Goal: Obtain resource: Download file/media

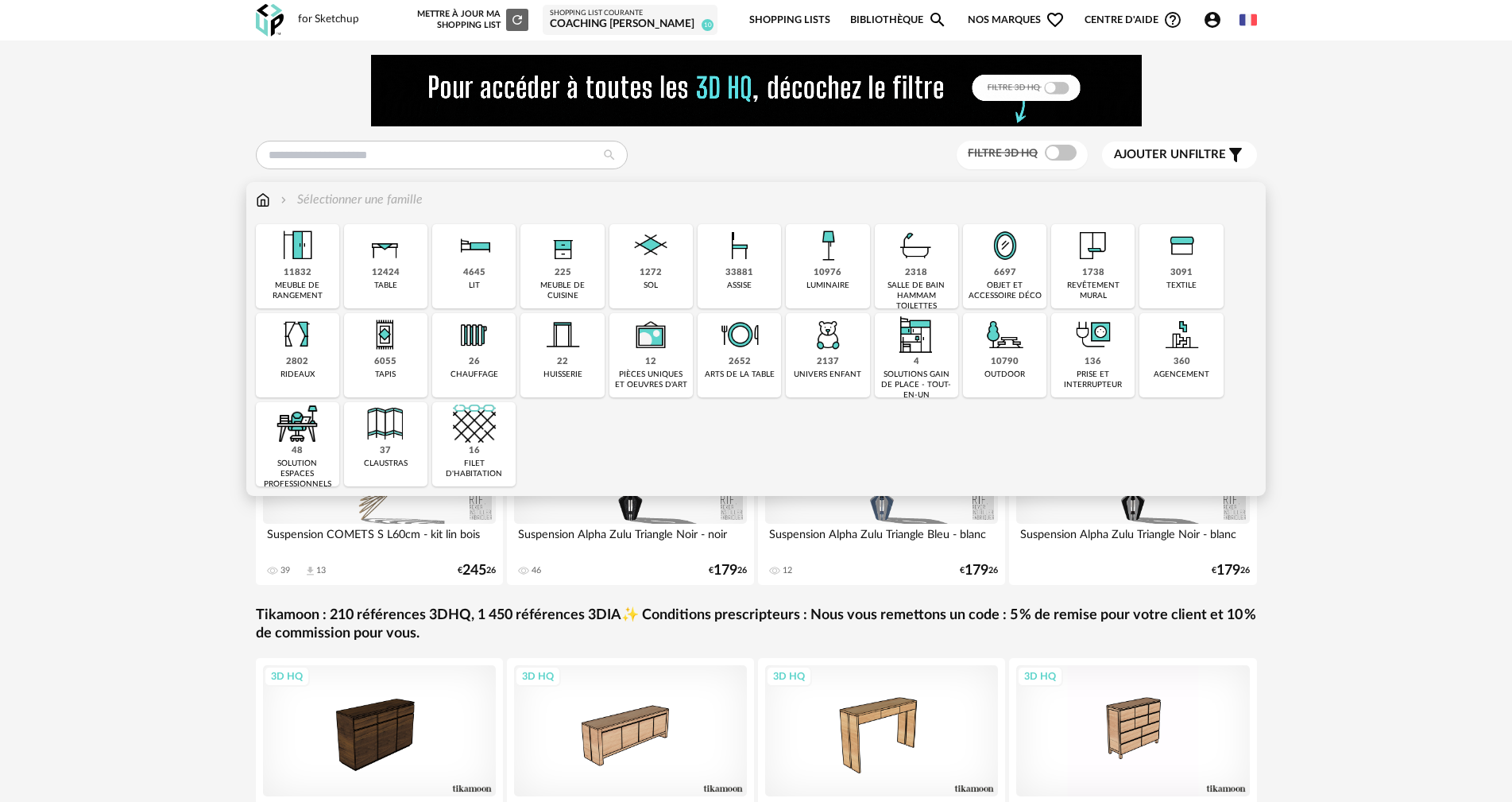
click at [828, 247] on img at bounding box center [828, 246] width 43 height 43
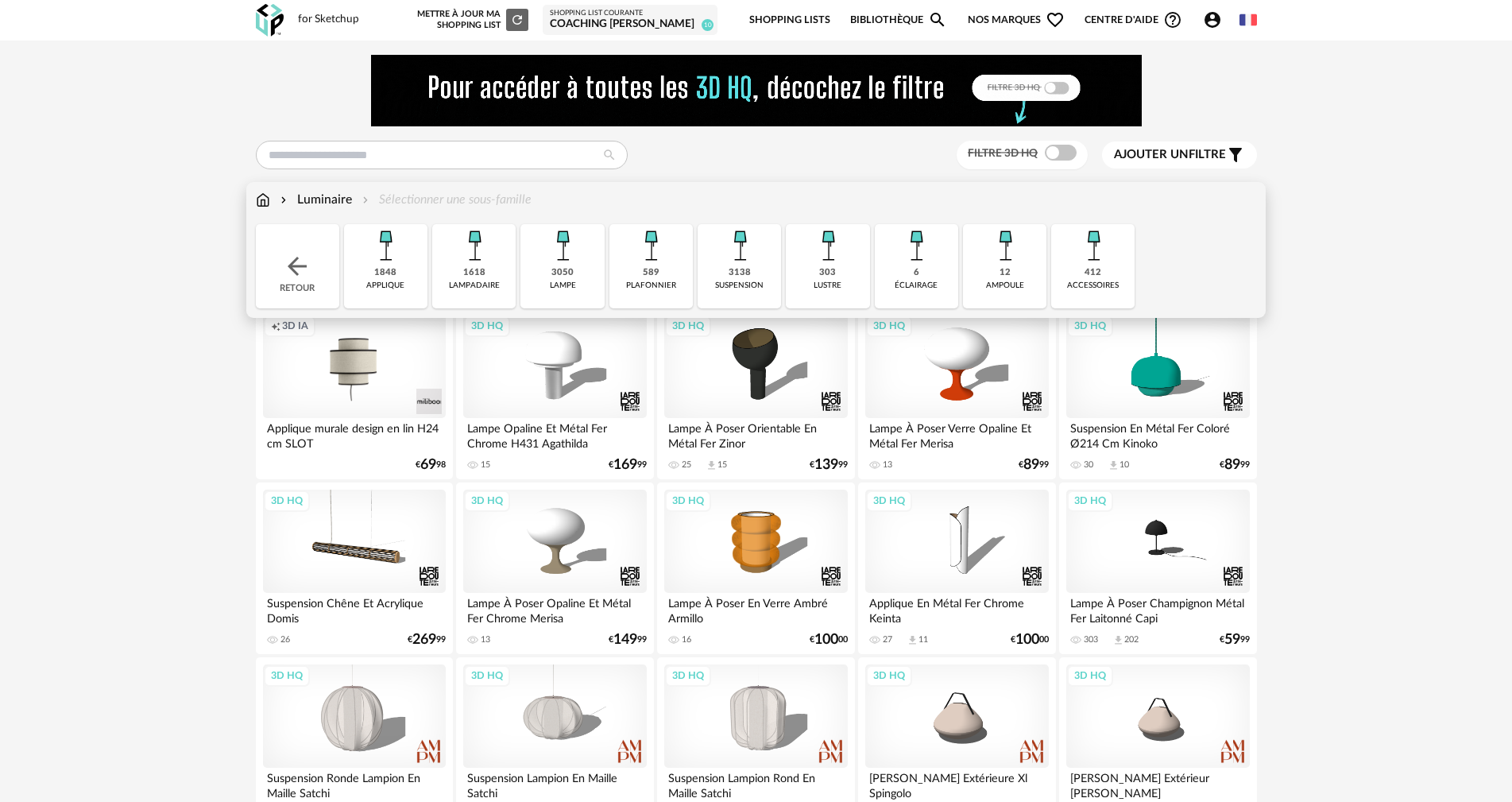
click at [566, 284] on div "lampe" at bounding box center [563, 285] width 27 height 10
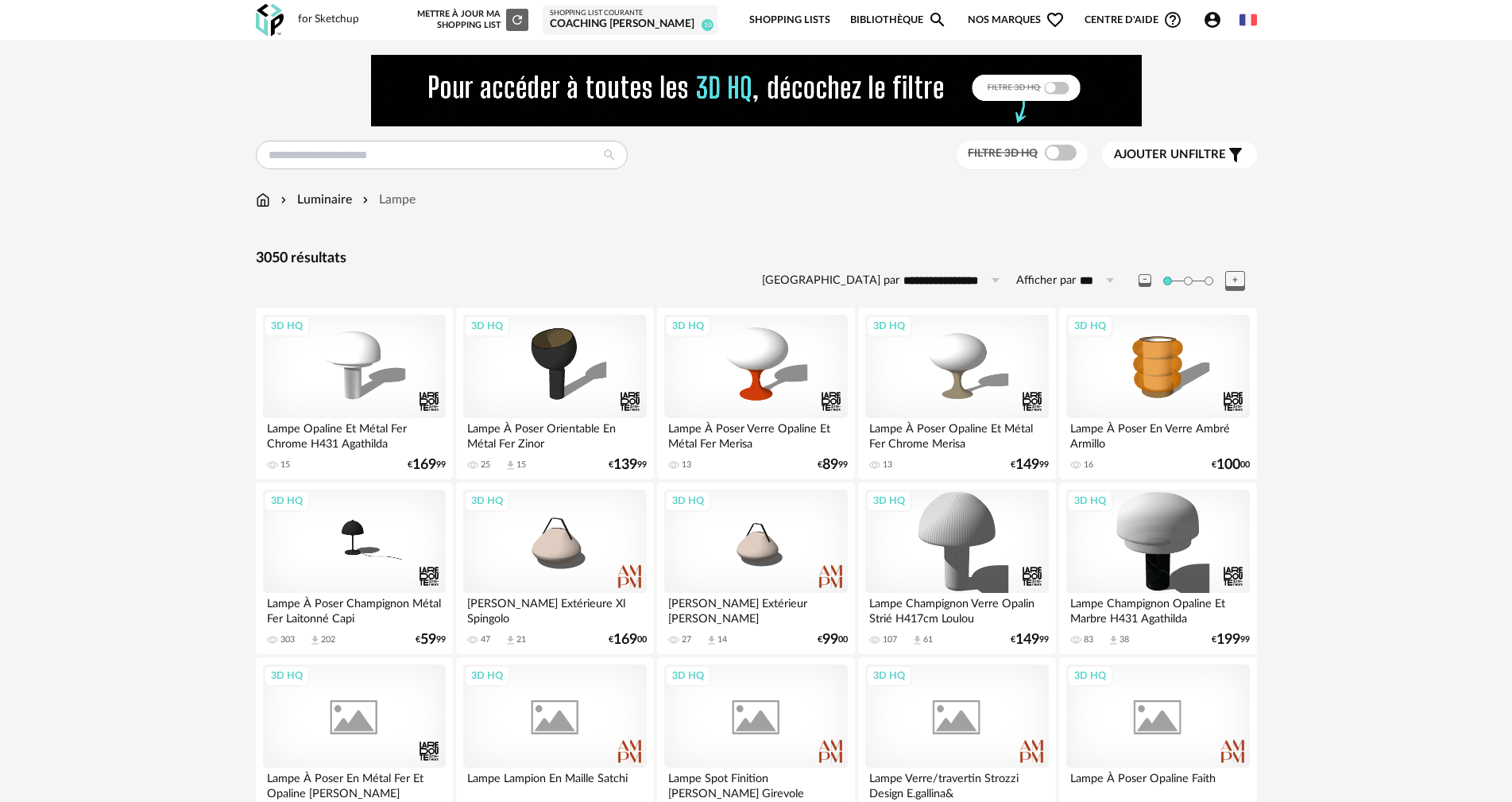
click at [1068, 156] on span at bounding box center [1061, 152] width 32 height 15
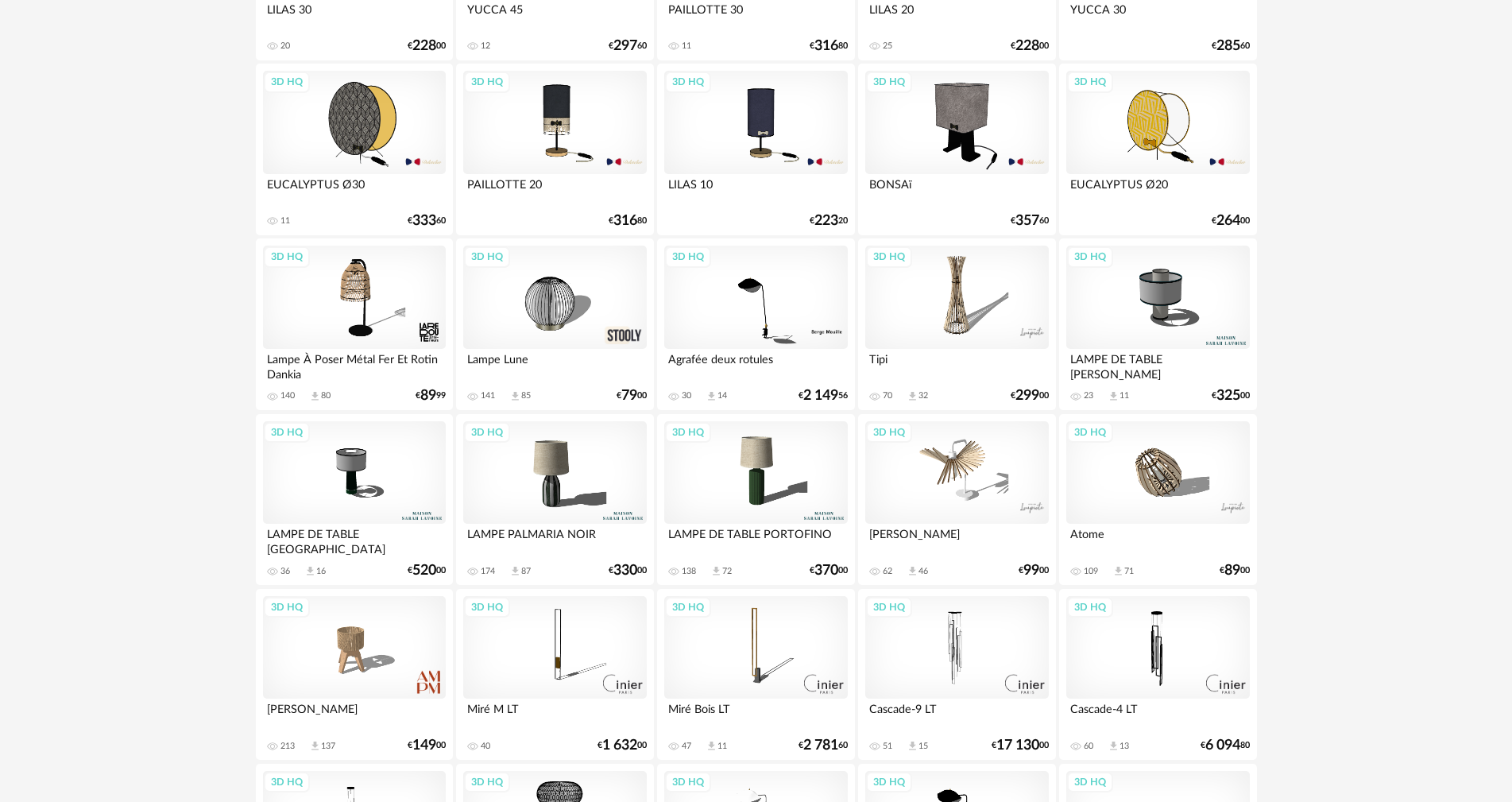
scroll to position [2175, 0]
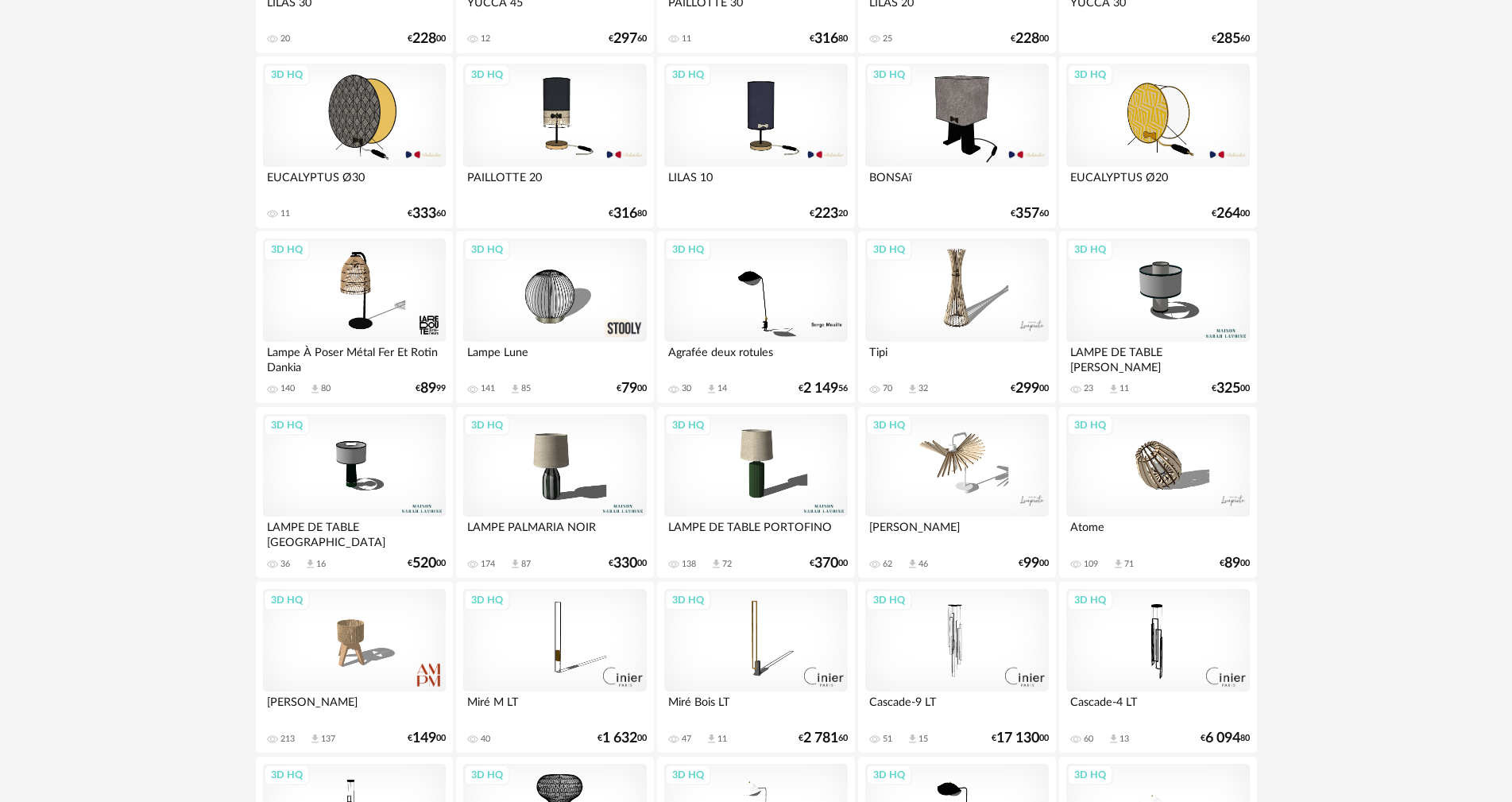
click at [544, 453] on div "3D HQ" at bounding box center [554, 466] width 183 height 103
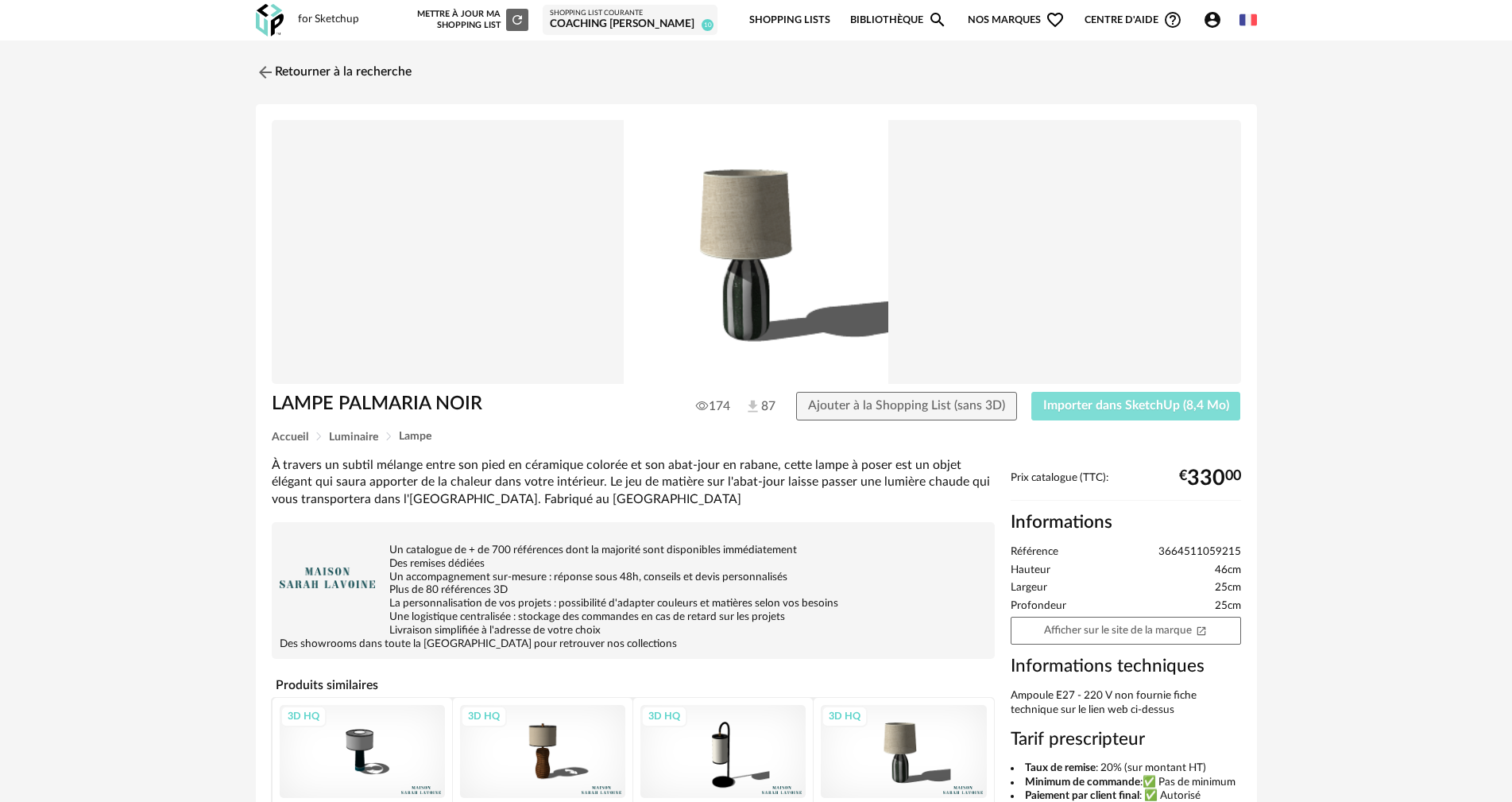
click at [1136, 409] on span "Importer dans SketchUp (8,4 Mo)" at bounding box center [1136, 405] width 186 height 13
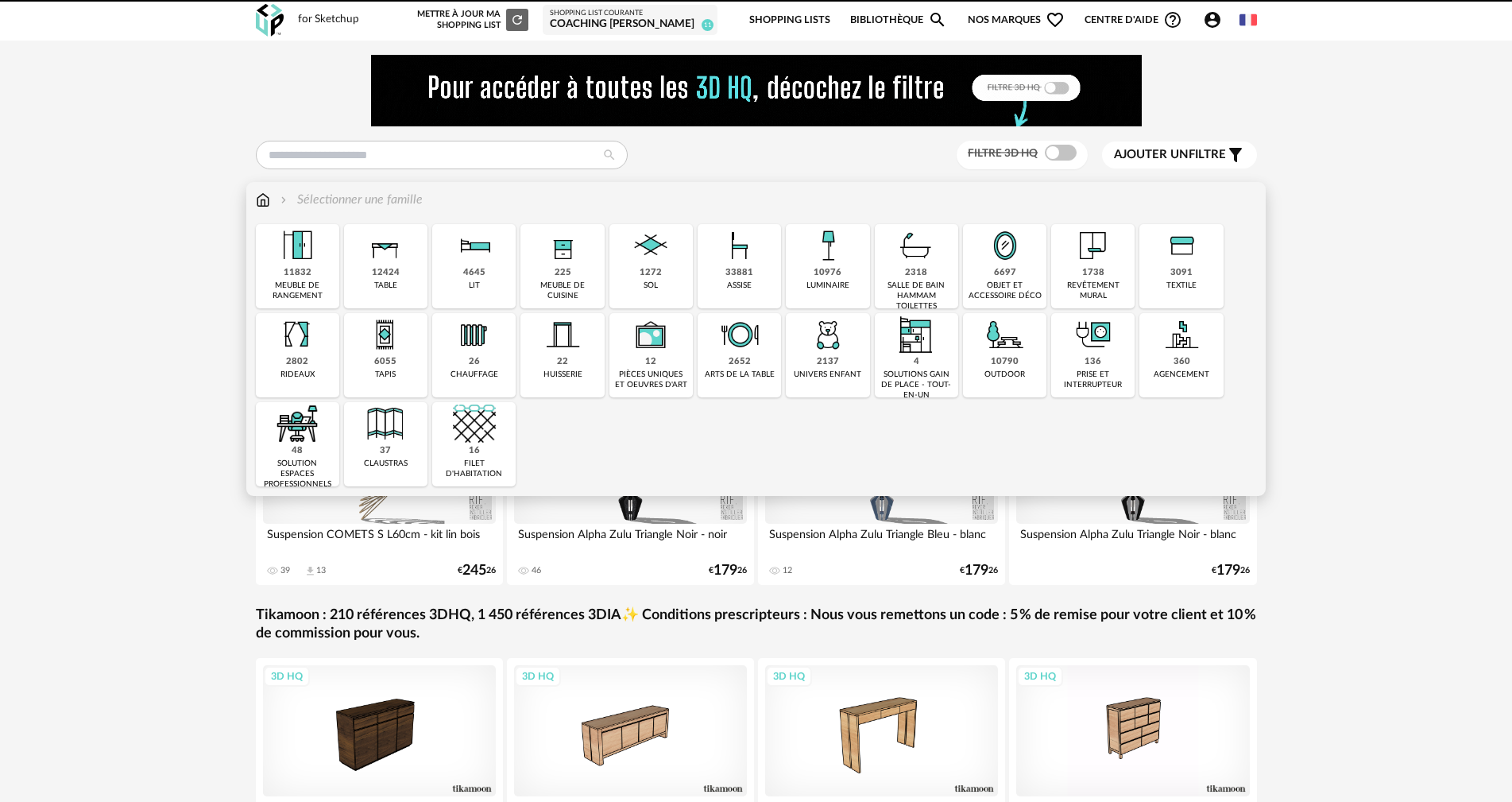
click at [380, 243] on img at bounding box center [385, 246] width 43 height 43
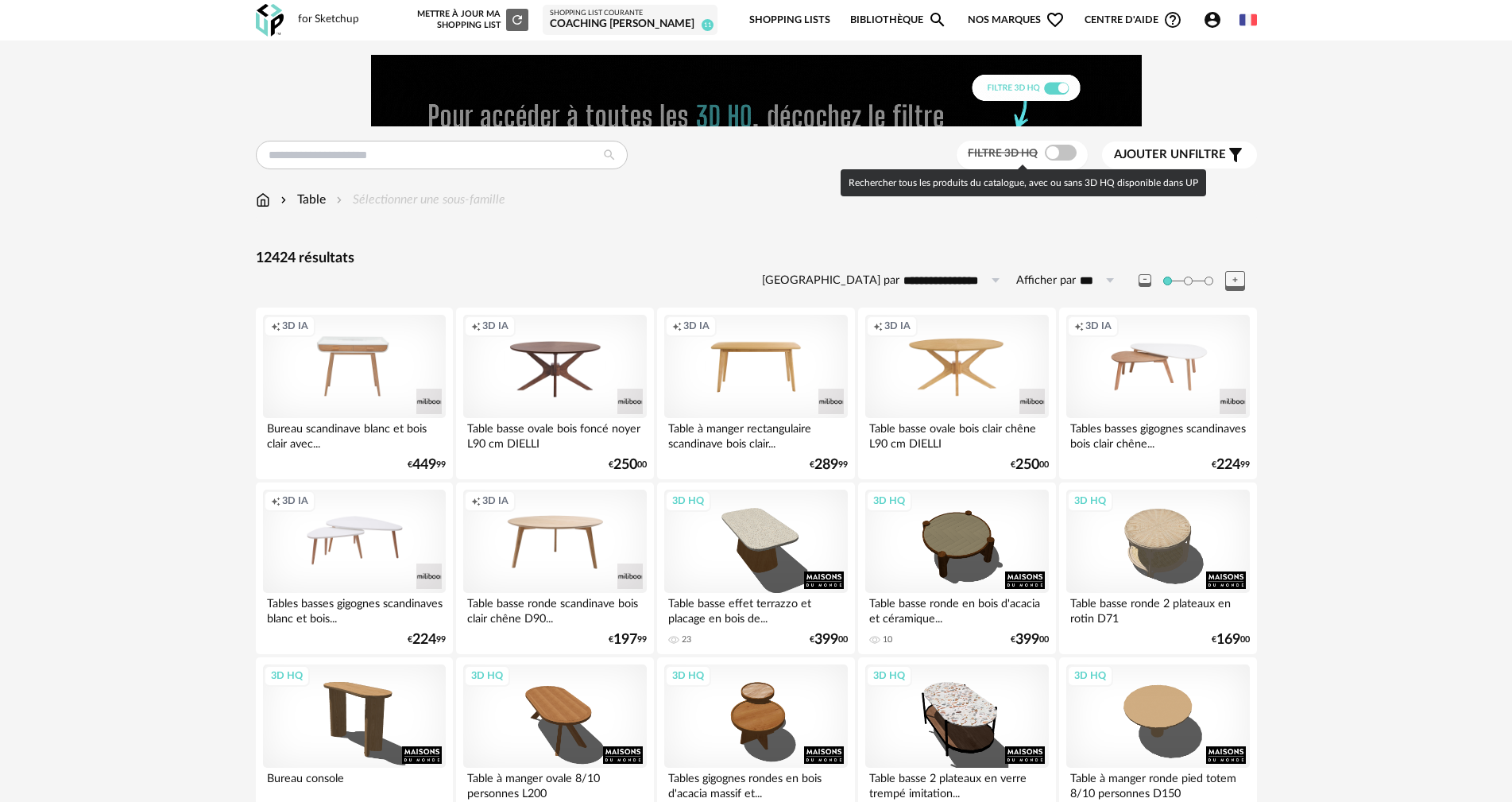
click at [1071, 156] on span at bounding box center [1061, 152] width 32 height 15
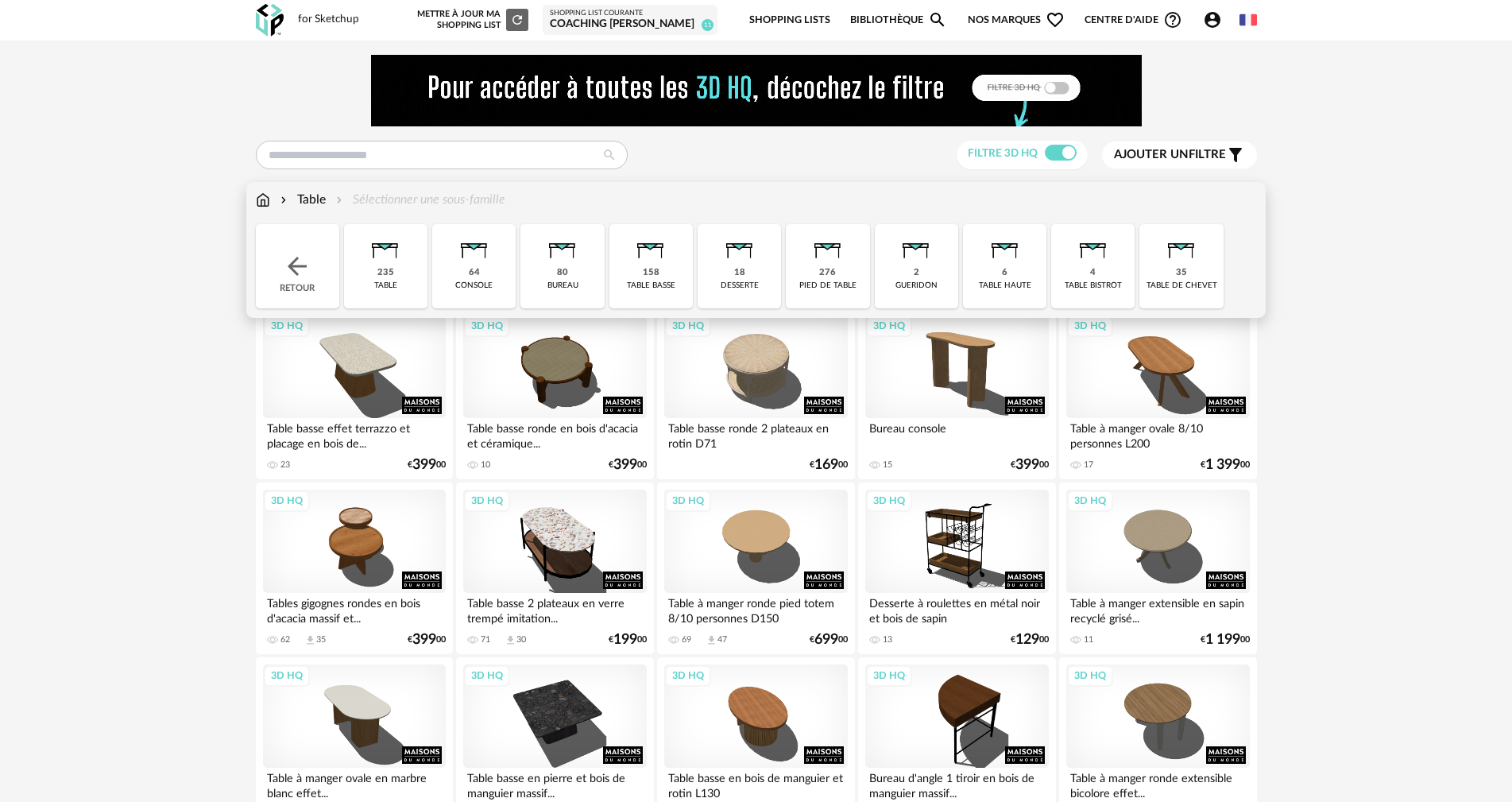
click at [395, 246] on img at bounding box center [385, 246] width 43 height 43
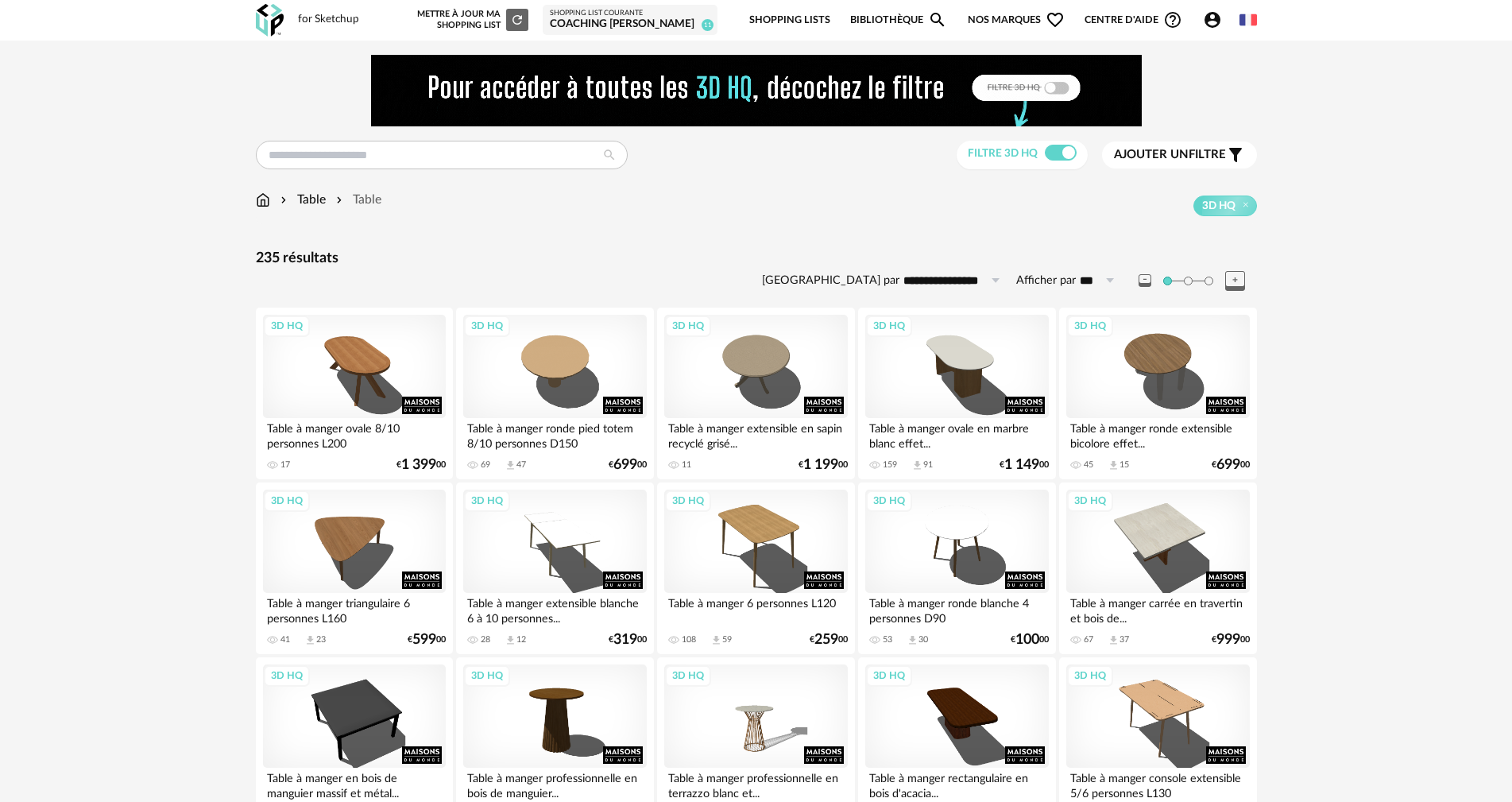
click at [1175, 142] on button "Ajouter un filtre s Filter icon" at bounding box center [1179, 155] width 155 height 27
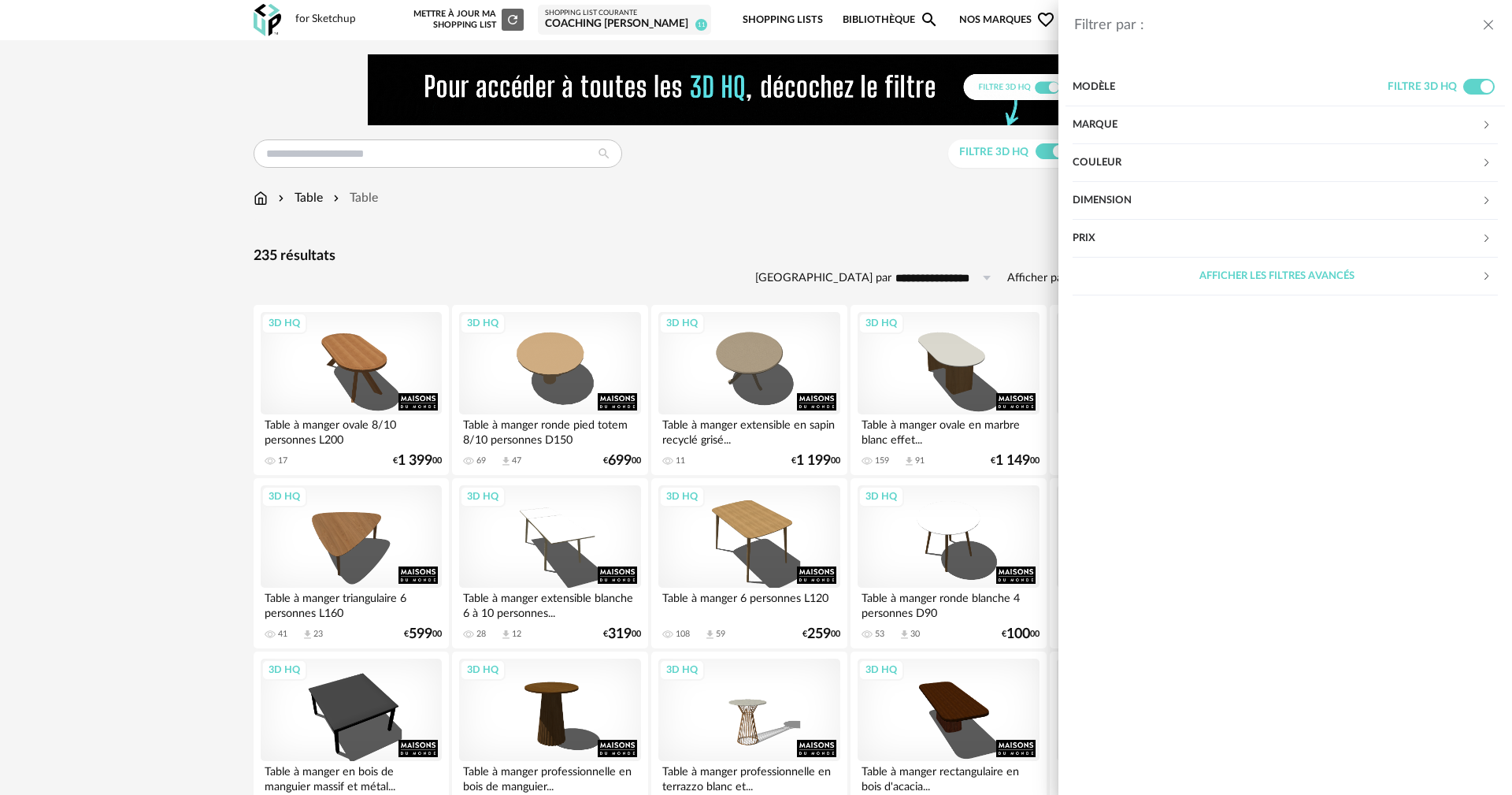
click at [1112, 196] on div "Dimension" at bounding box center [1277, 201] width 409 height 37
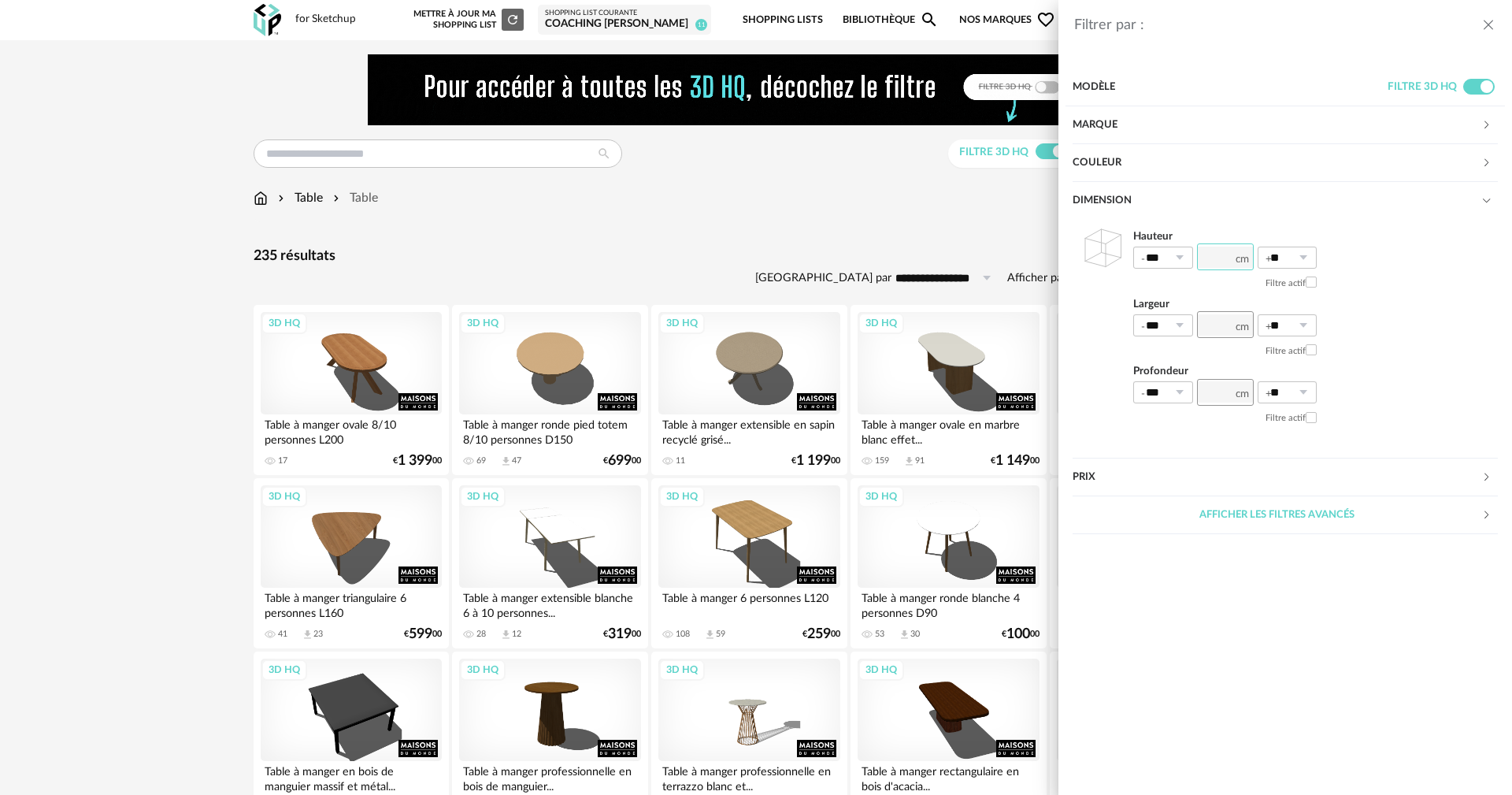
click at [1216, 255] on input "number" at bounding box center [1225, 256] width 57 height 26
type input "***"
click at [1204, 330] on input "number" at bounding box center [1225, 324] width 57 height 26
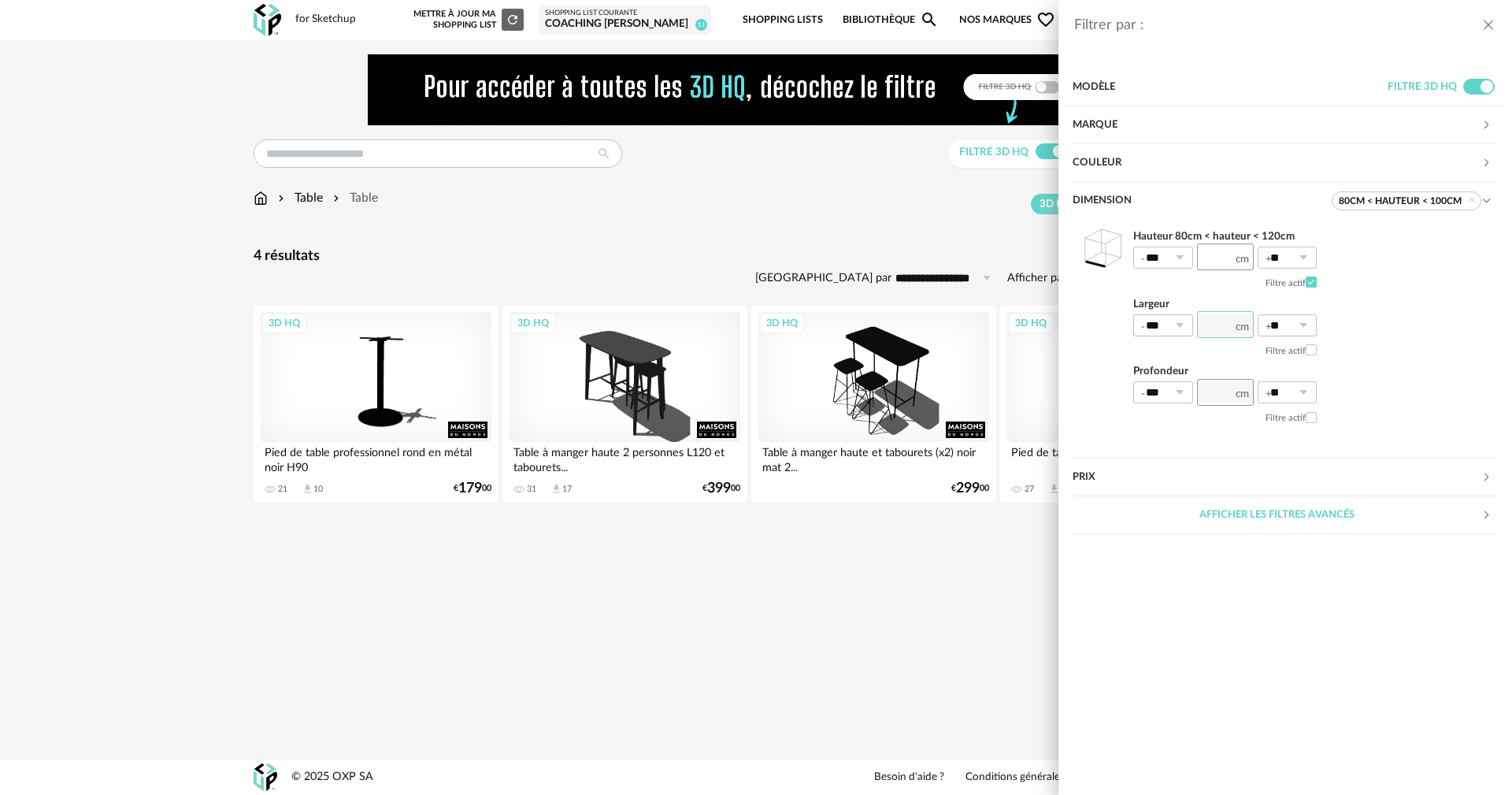
type input "***"
click at [1211, 391] on input "number" at bounding box center [1225, 392] width 57 height 26
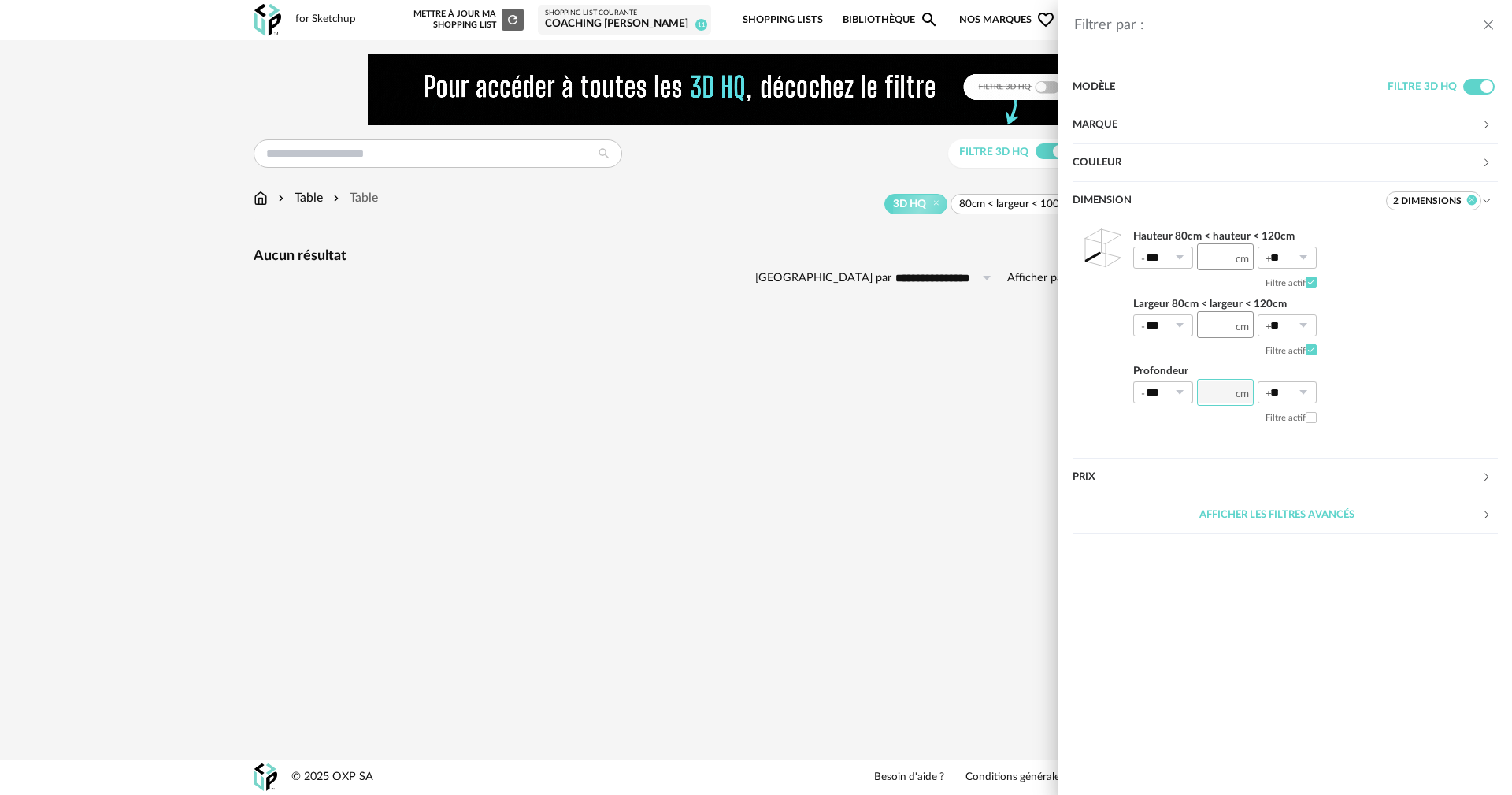
type input "***"
click at [1475, 199] on icon at bounding box center [1472, 200] width 10 height 10
click at [1485, 12] on header "Filtrer par :" at bounding box center [1285, 18] width 453 height 37
click at [1487, 17] on icon "close drawer" at bounding box center [1488, 25] width 15 height 15
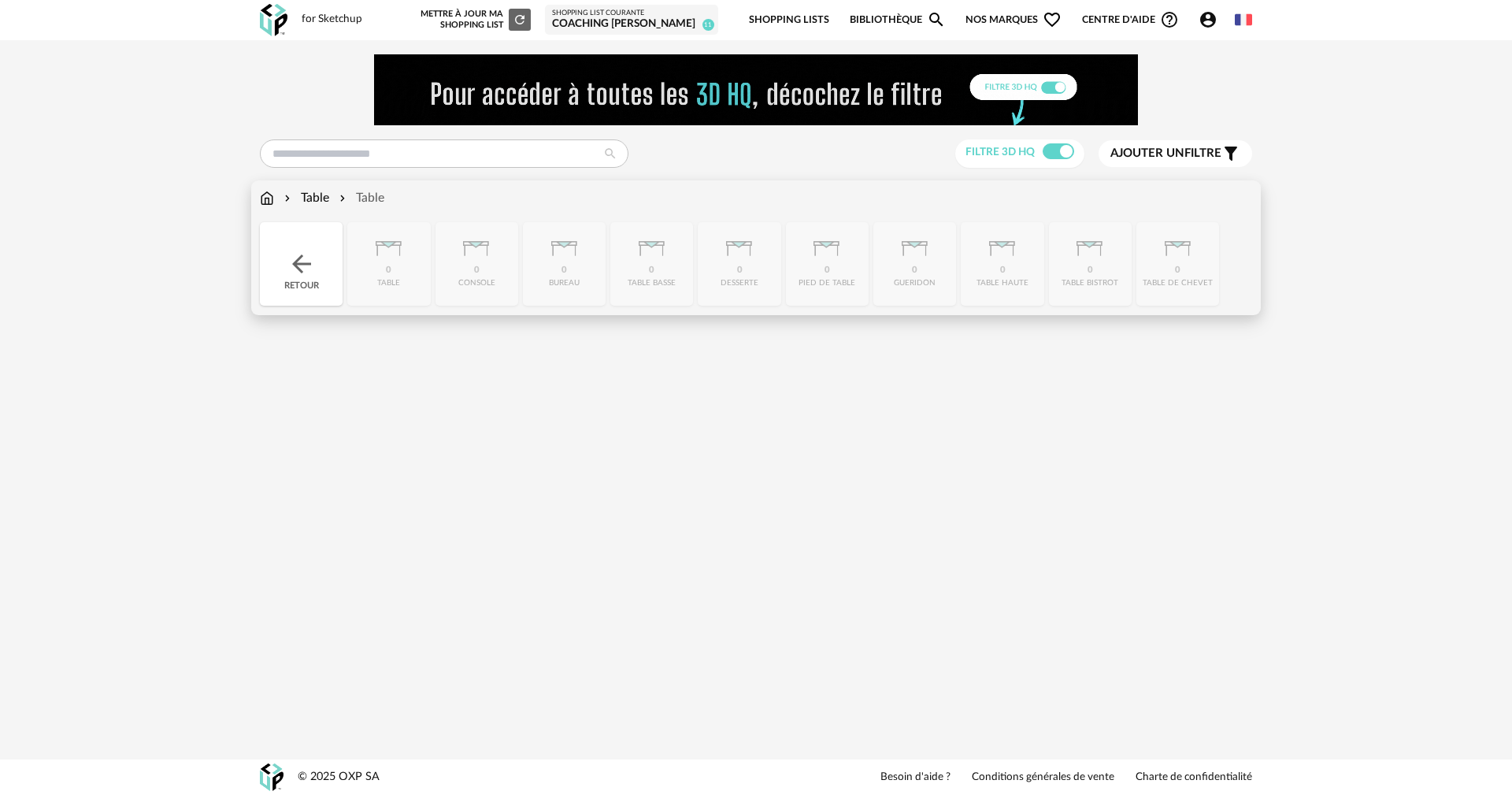
click at [305, 261] on img at bounding box center [301, 263] width 28 height 28
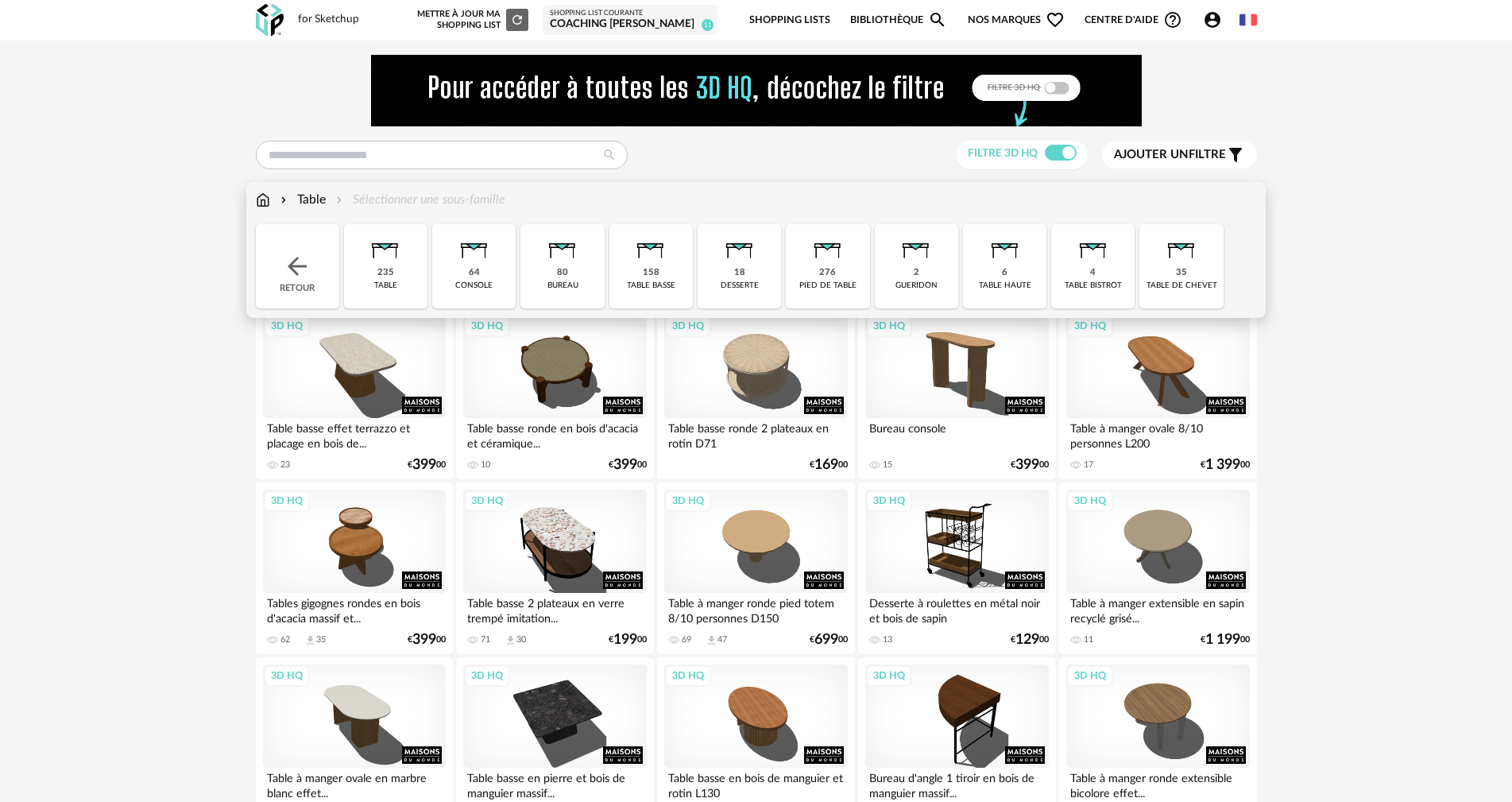
click at [391, 245] on img at bounding box center [385, 246] width 43 height 43
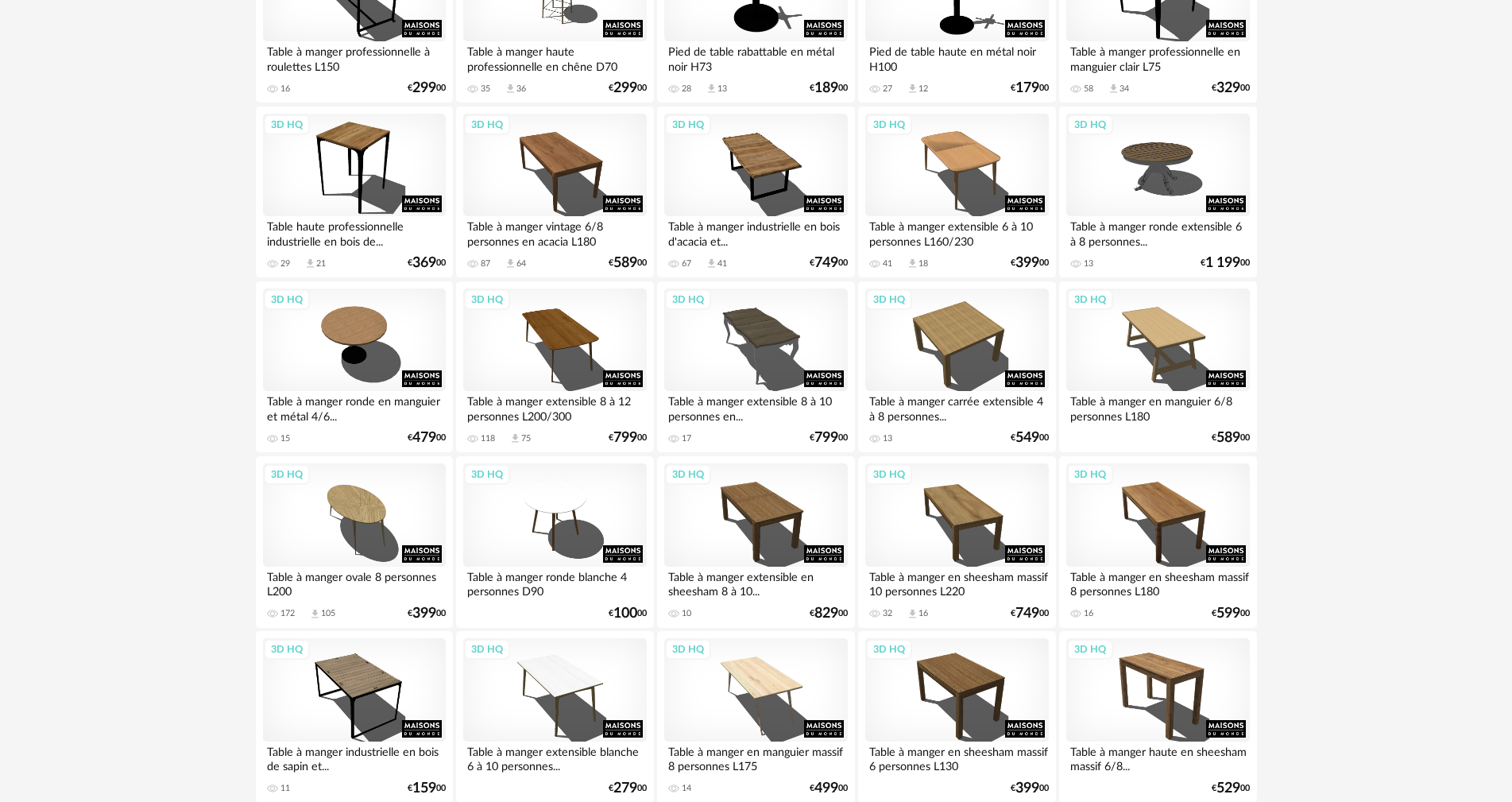
scroll to position [3107, 0]
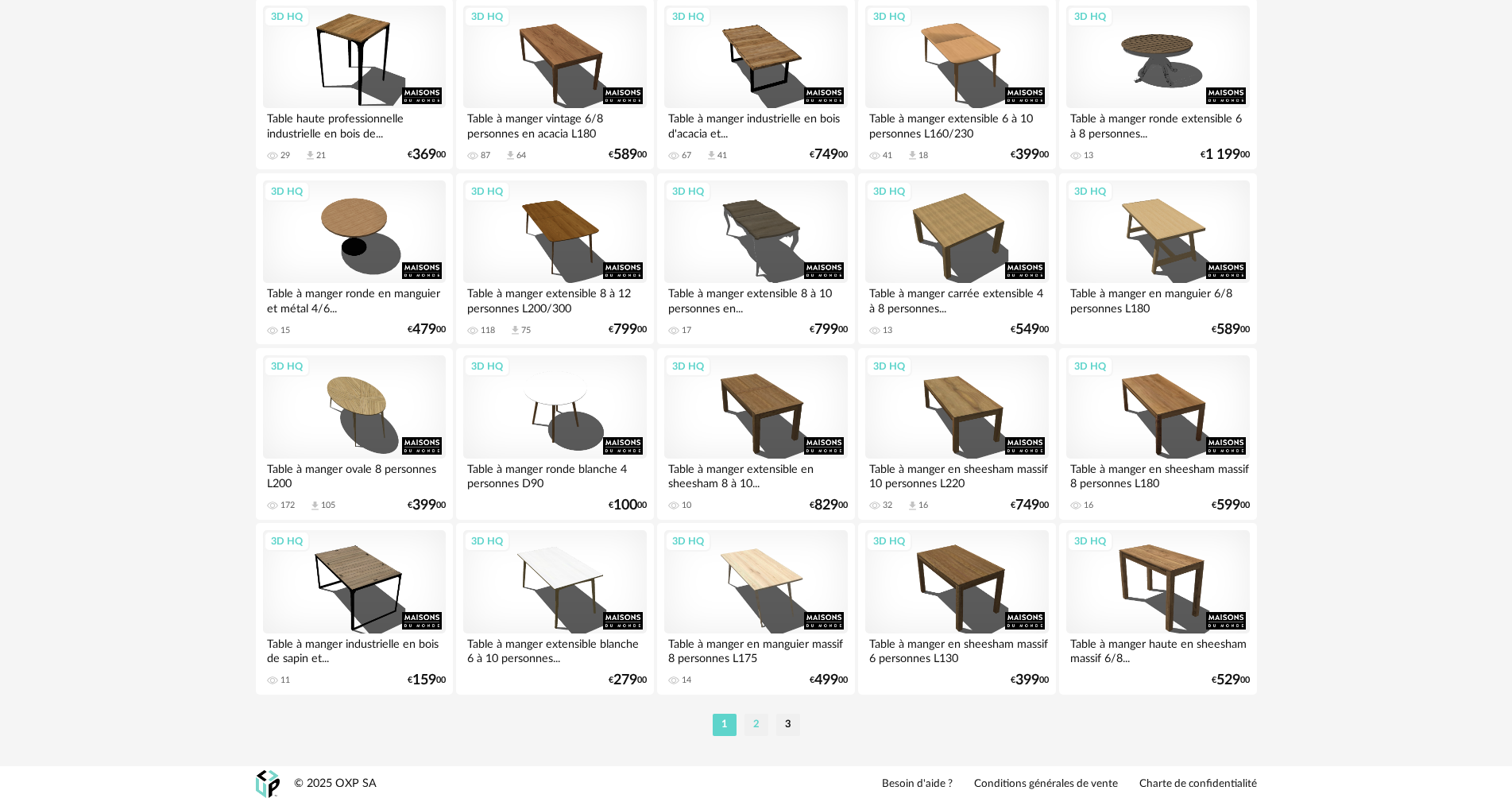
click at [759, 725] on li "2" at bounding box center [756, 725] width 24 height 22
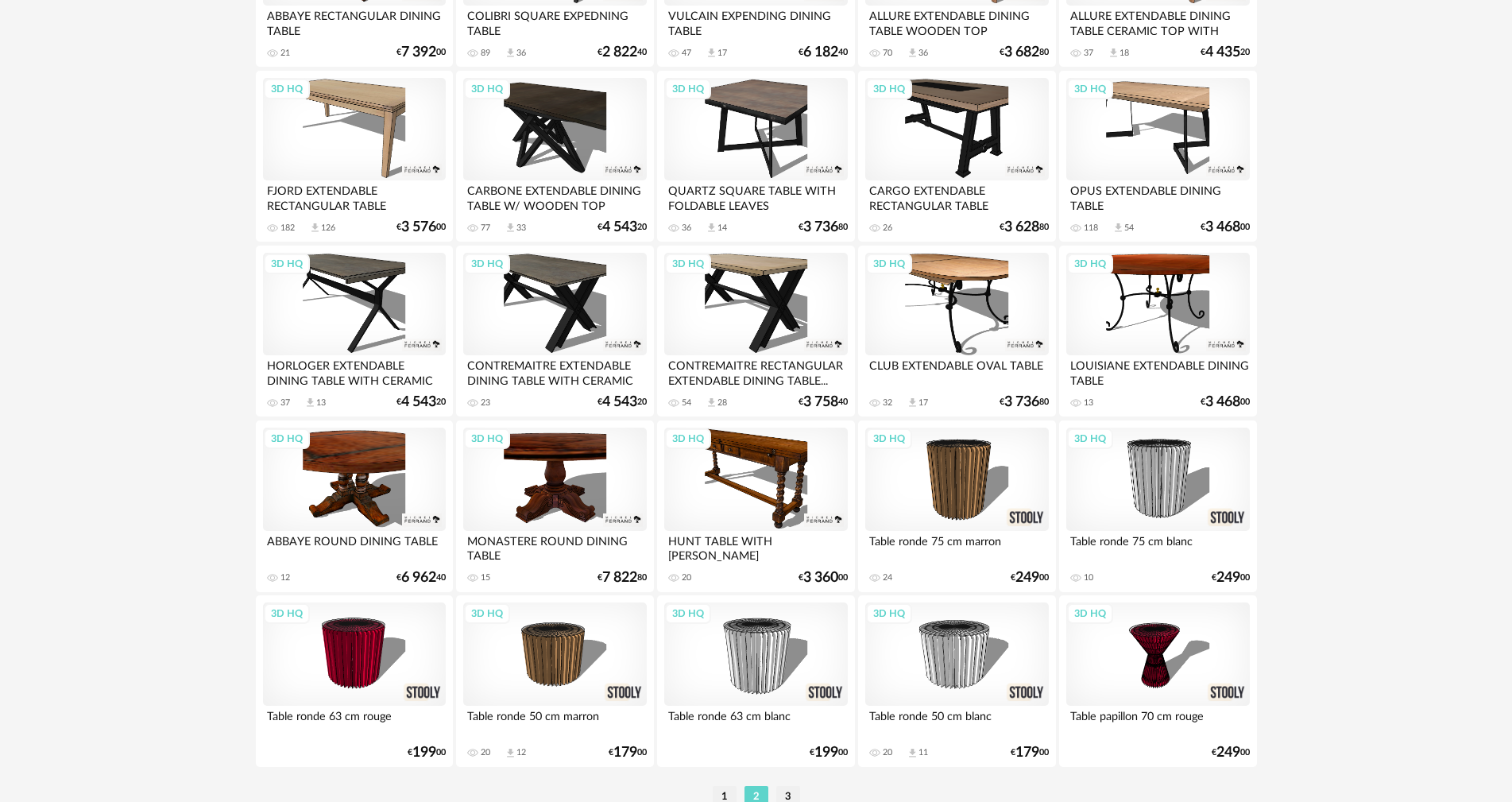
scroll to position [3107, 0]
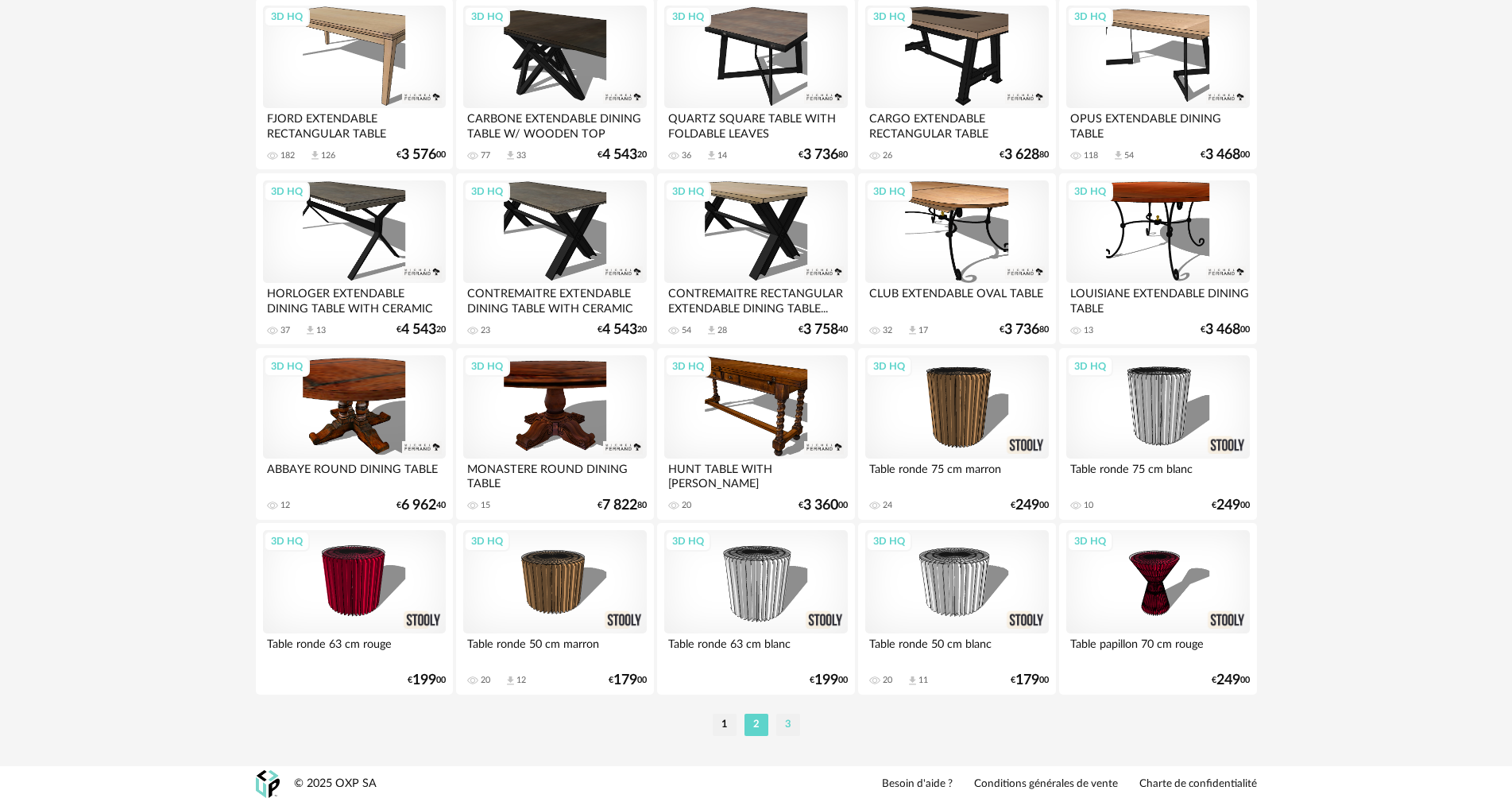
click at [789, 718] on li "3" at bounding box center [788, 725] width 24 height 22
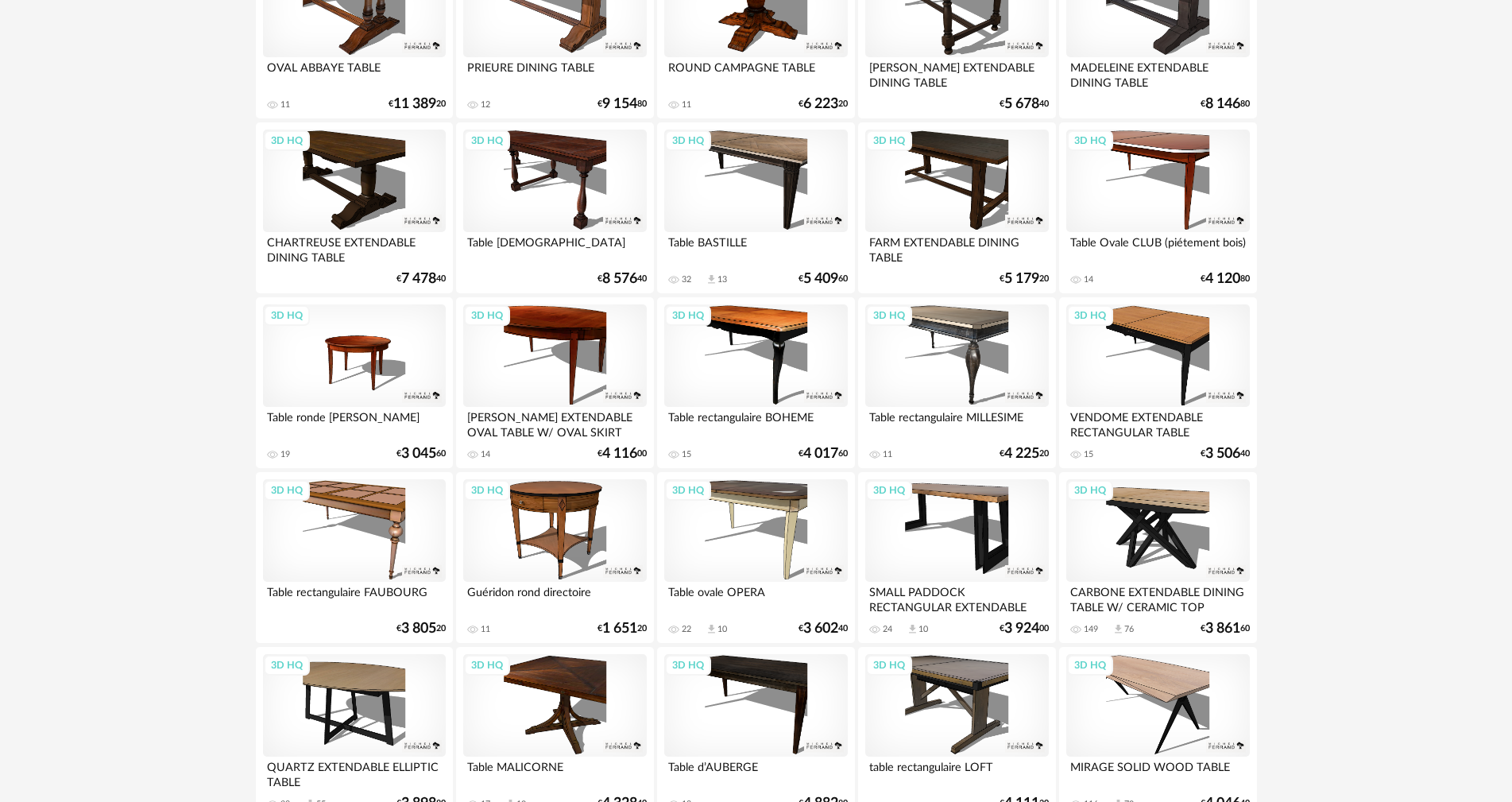
scroll to position [835, 0]
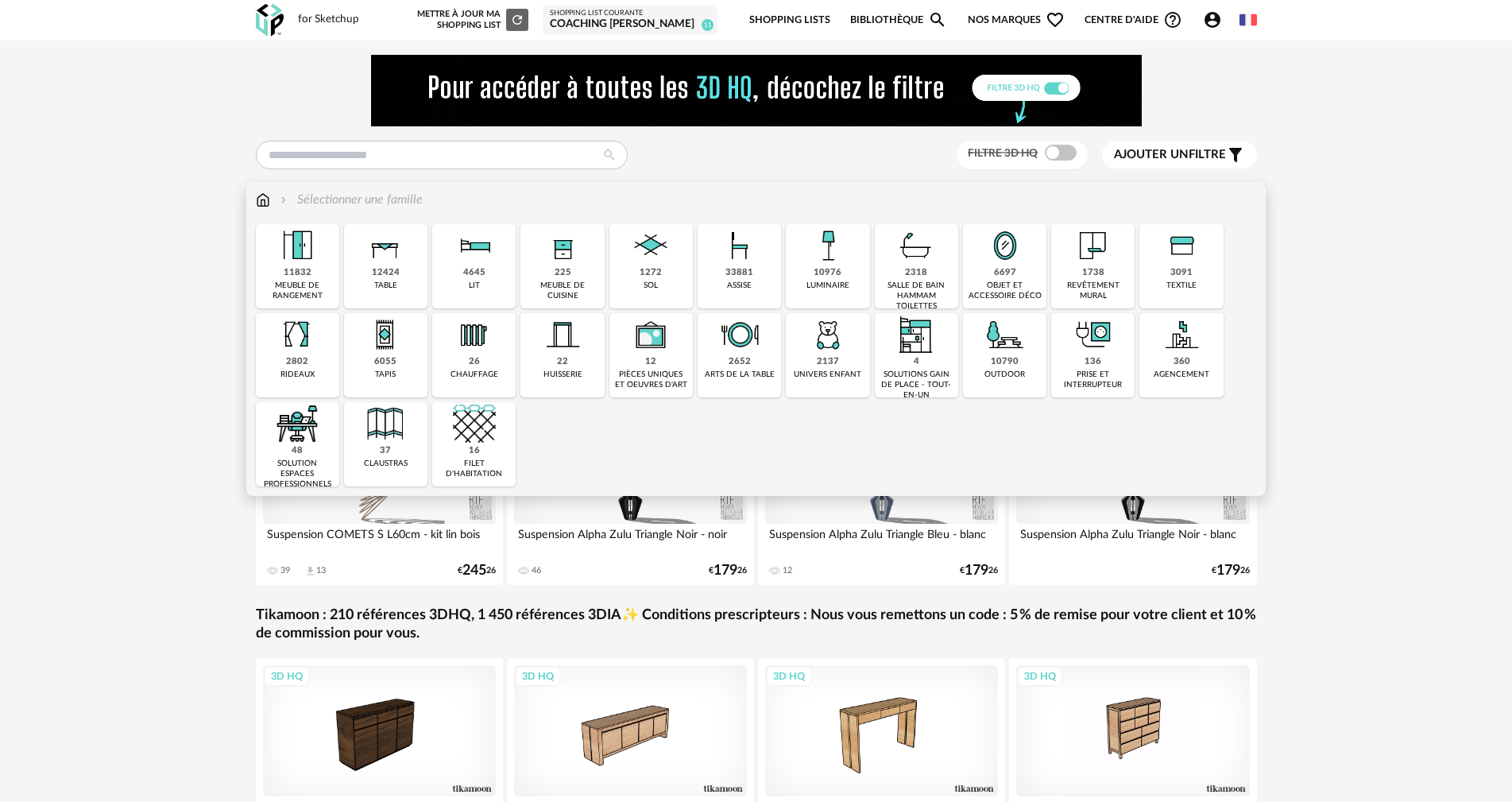
click at [830, 236] on img at bounding box center [828, 246] width 43 height 43
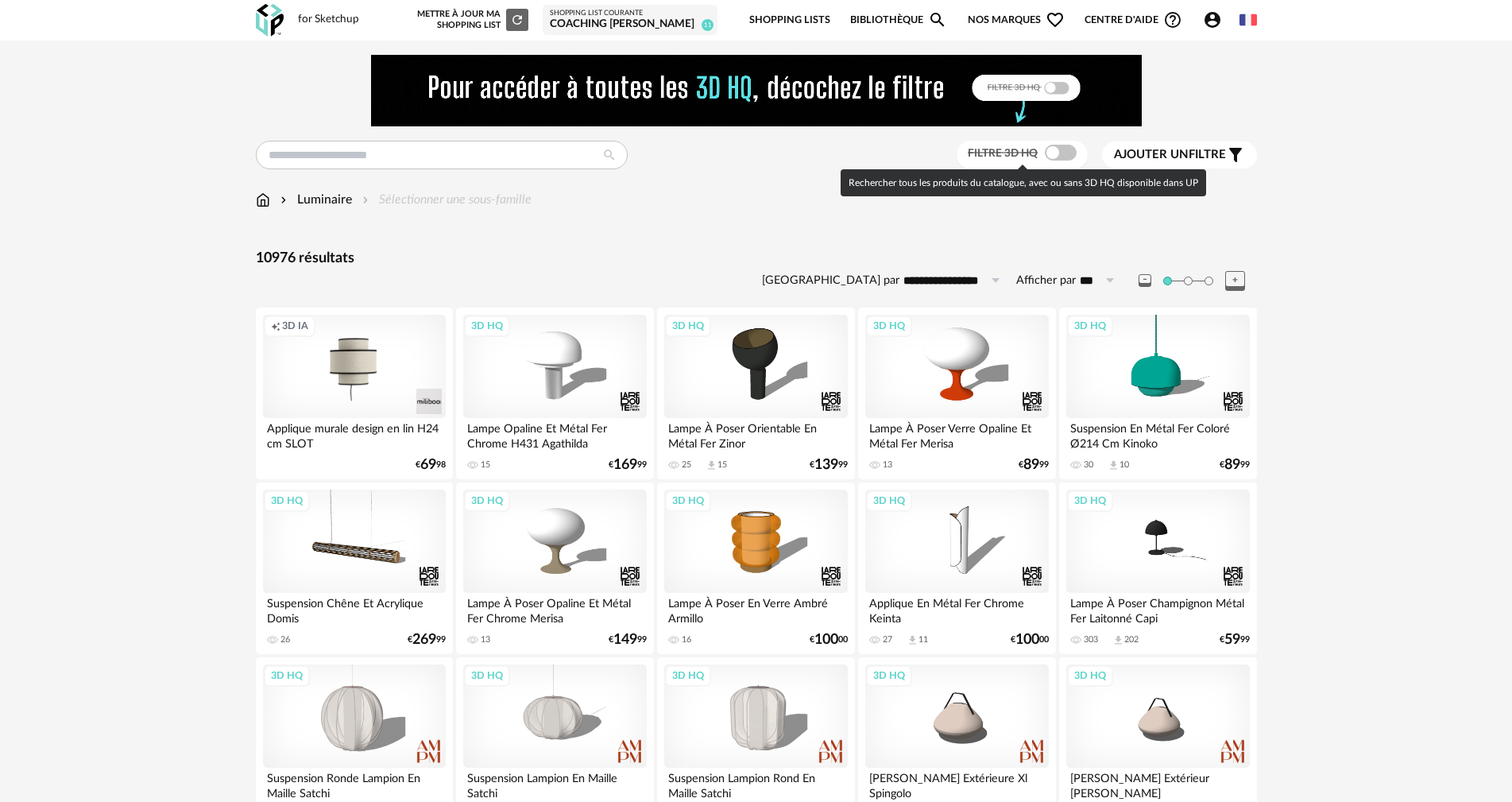
click at [1062, 154] on span at bounding box center [1061, 152] width 32 height 15
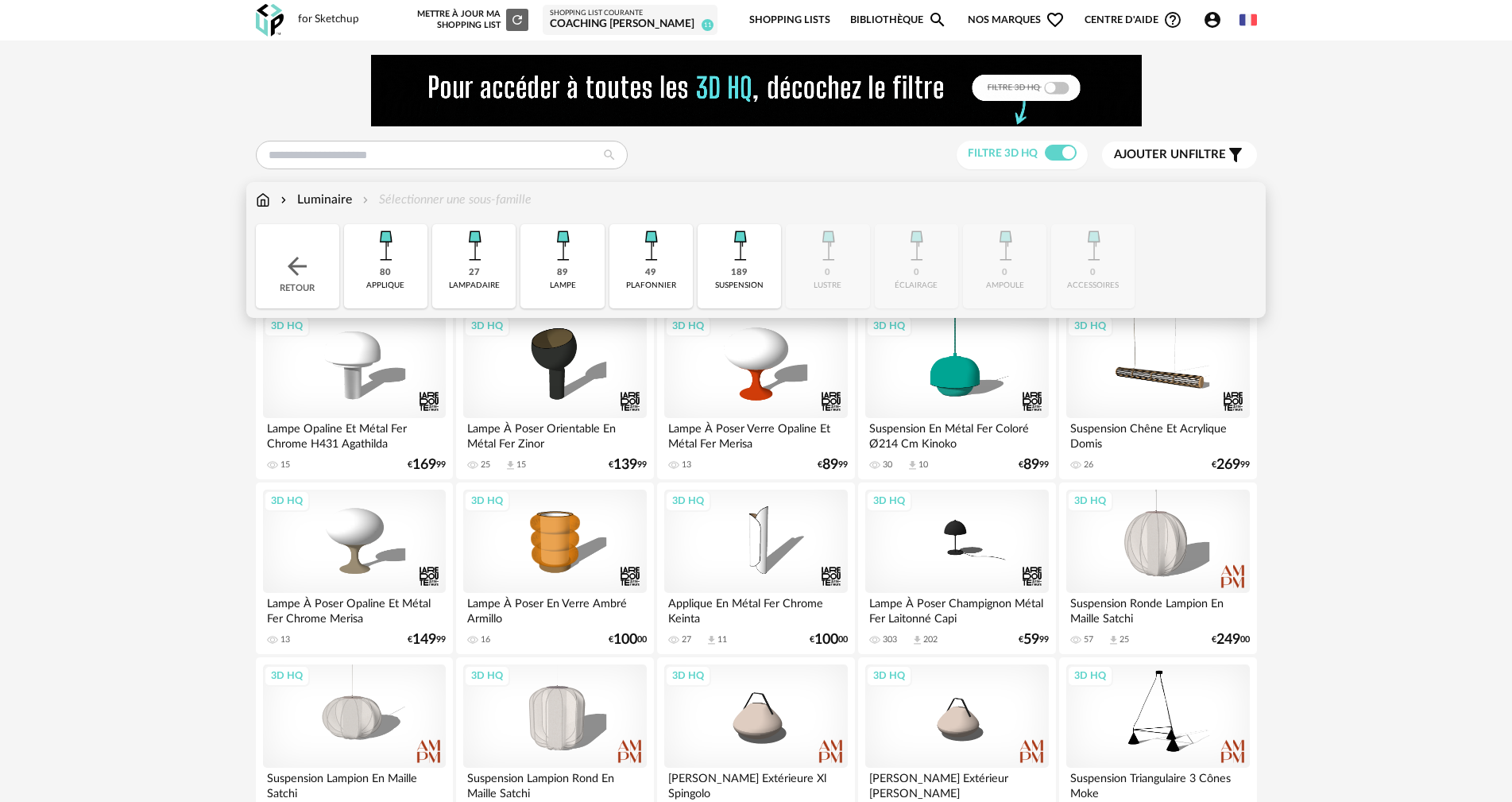
click at [738, 239] on img at bounding box center [740, 246] width 43 height 43
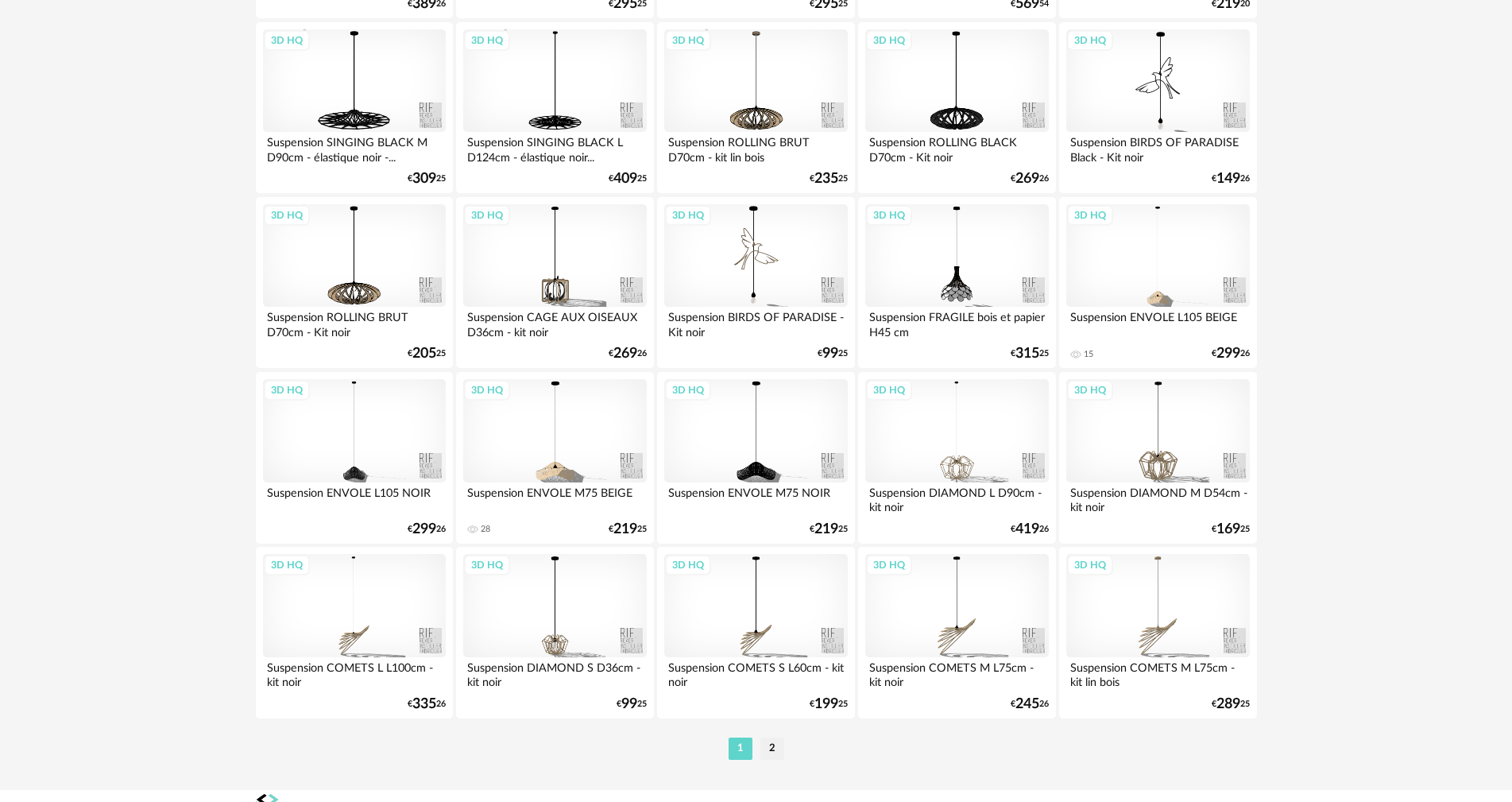
scroll to position [3107, 0]
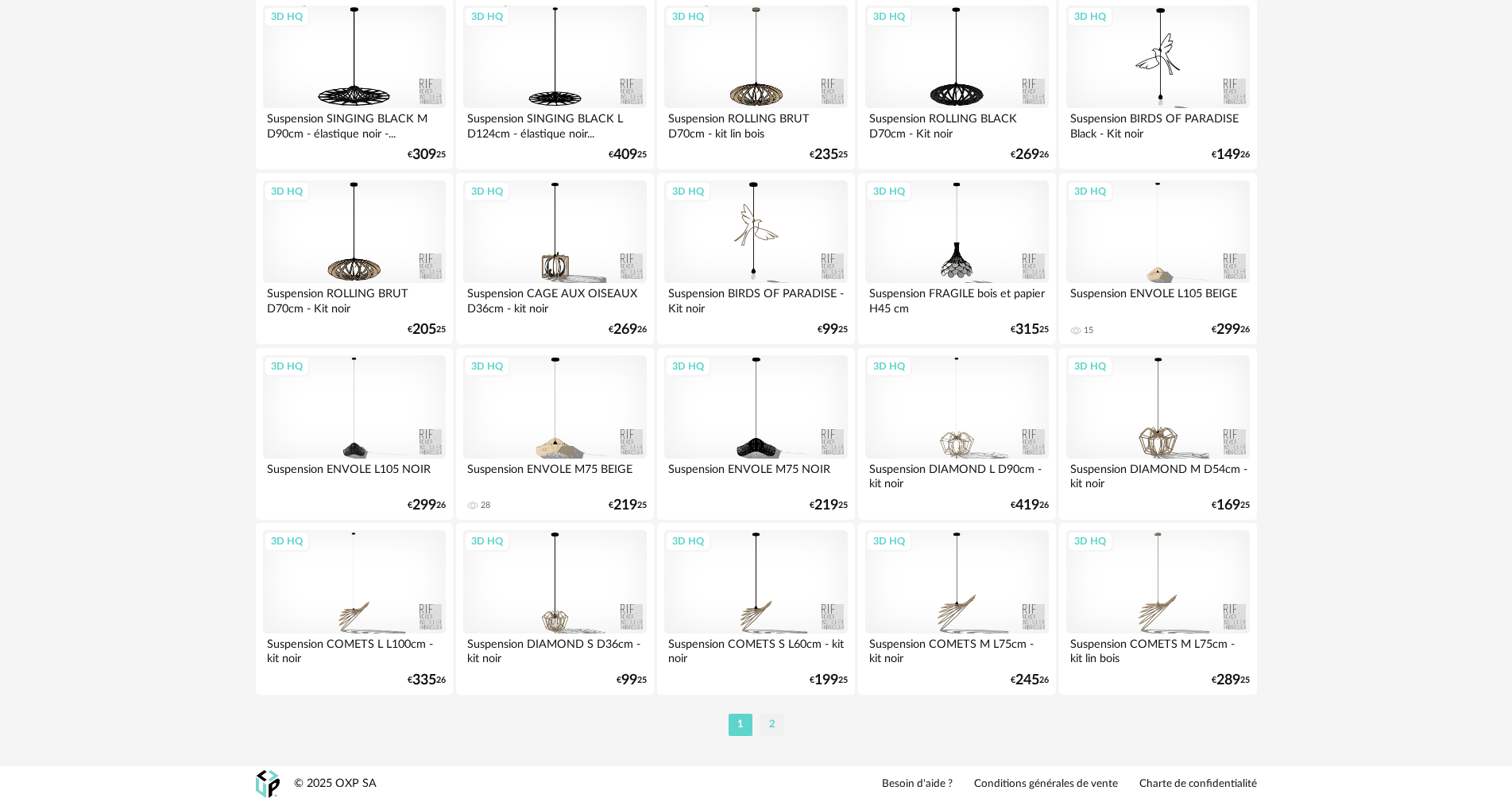
click at [772, 722] on li "2" at bounding box center [773, 725] width 24 height 22
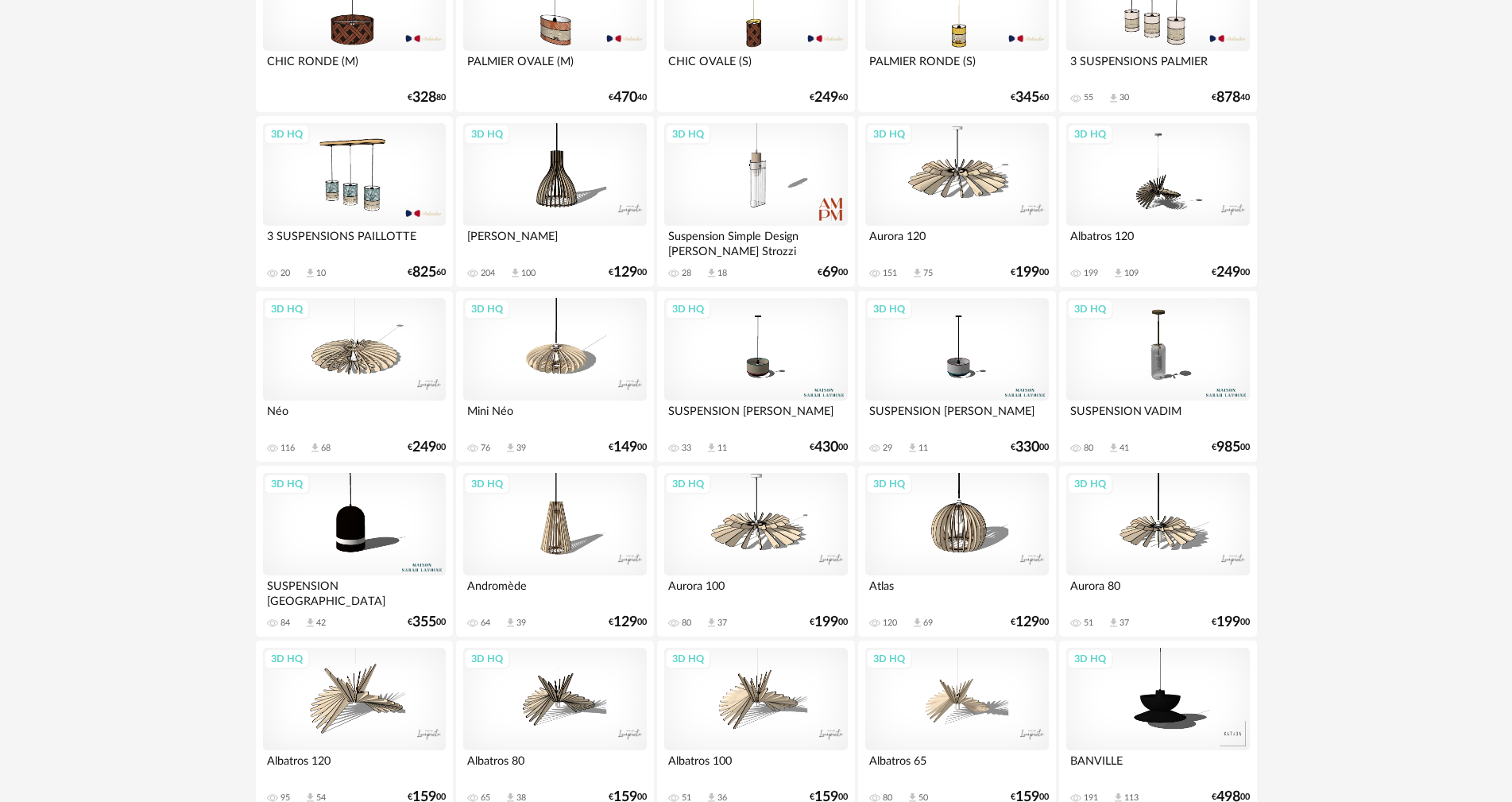
scroll to position [2786, 0]
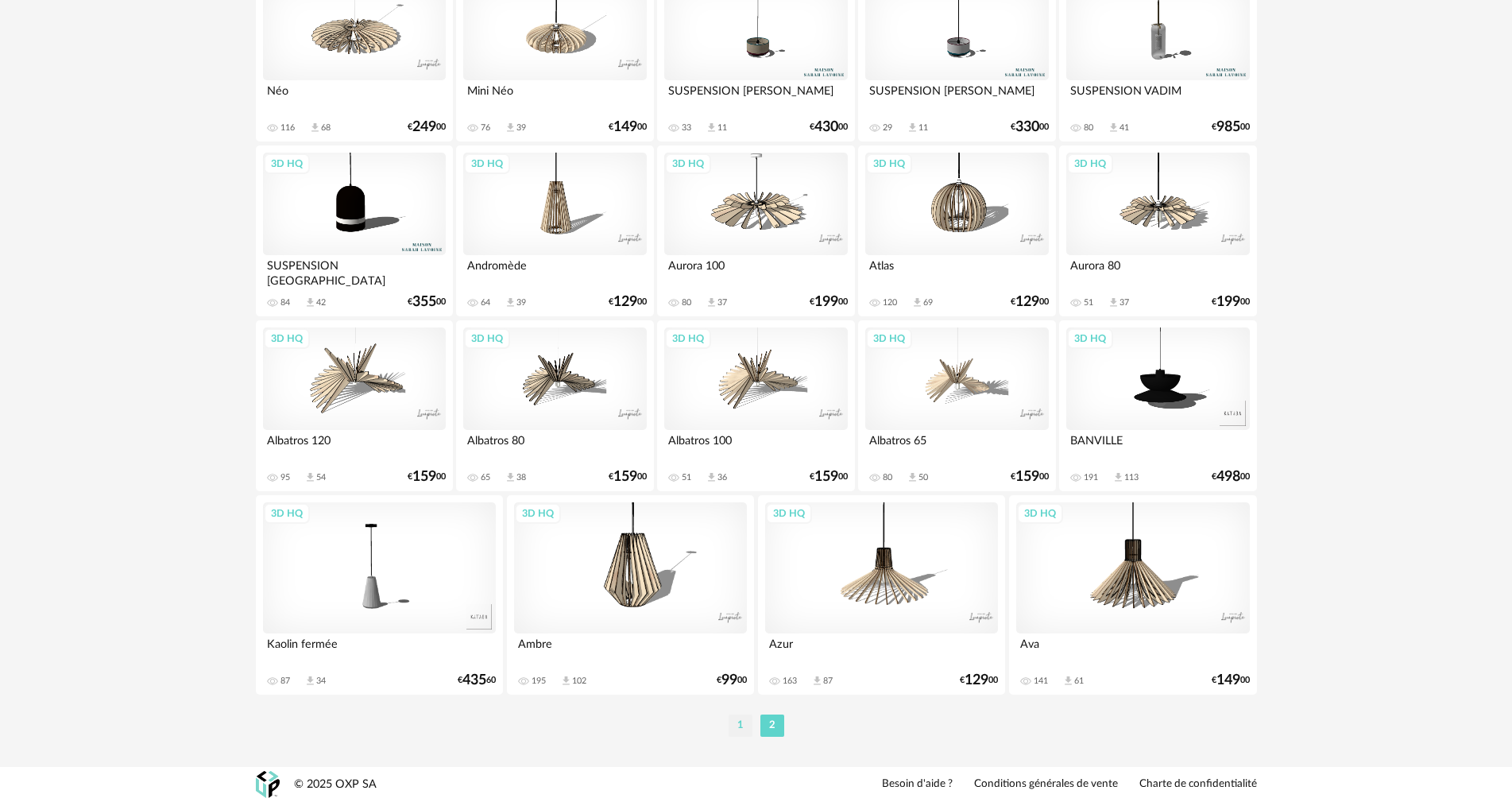
click at [737, 719] on li "1" at bounding box center [741, 725] width 24 height 22
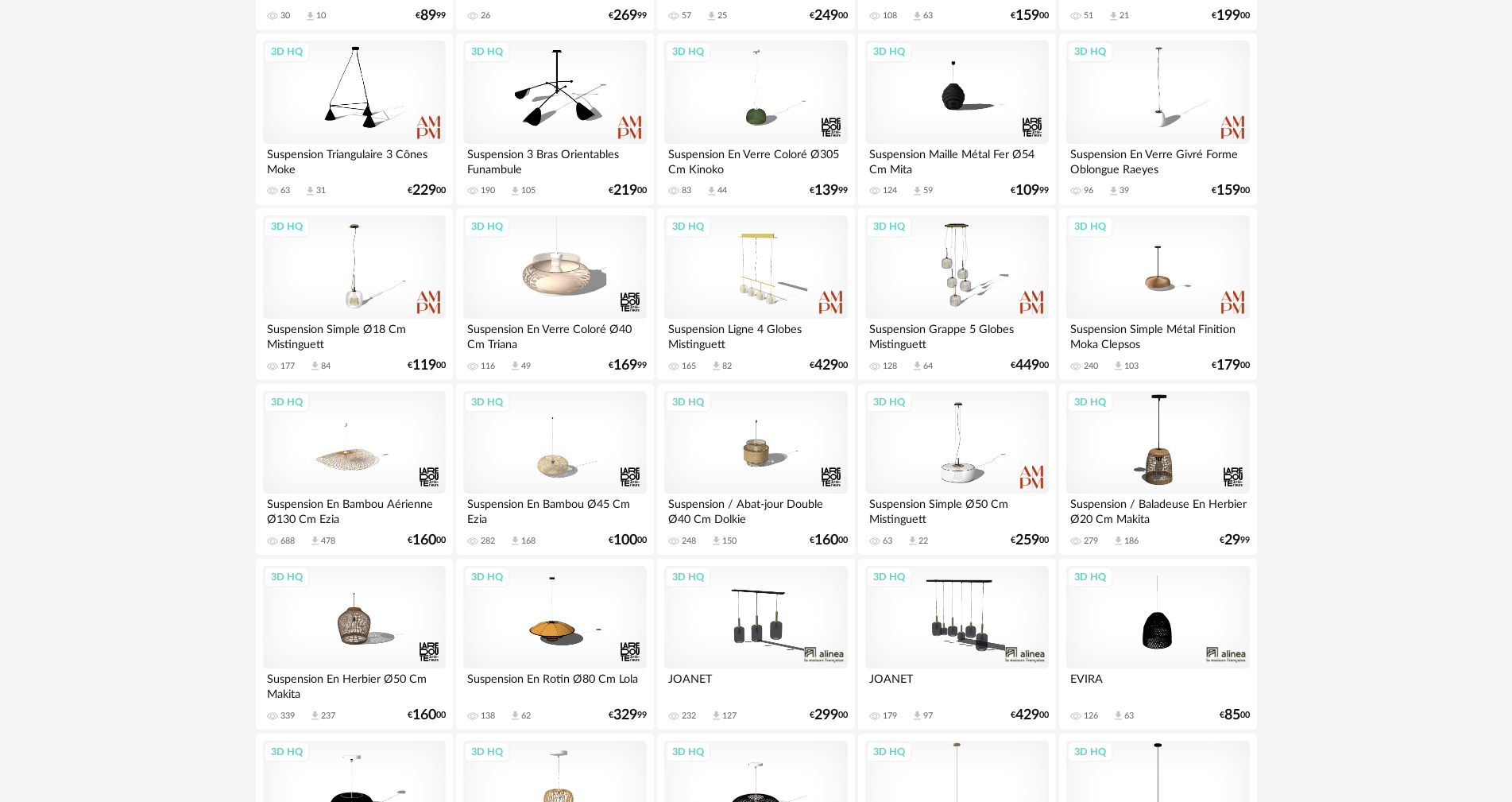
scroll to position [537, 0]
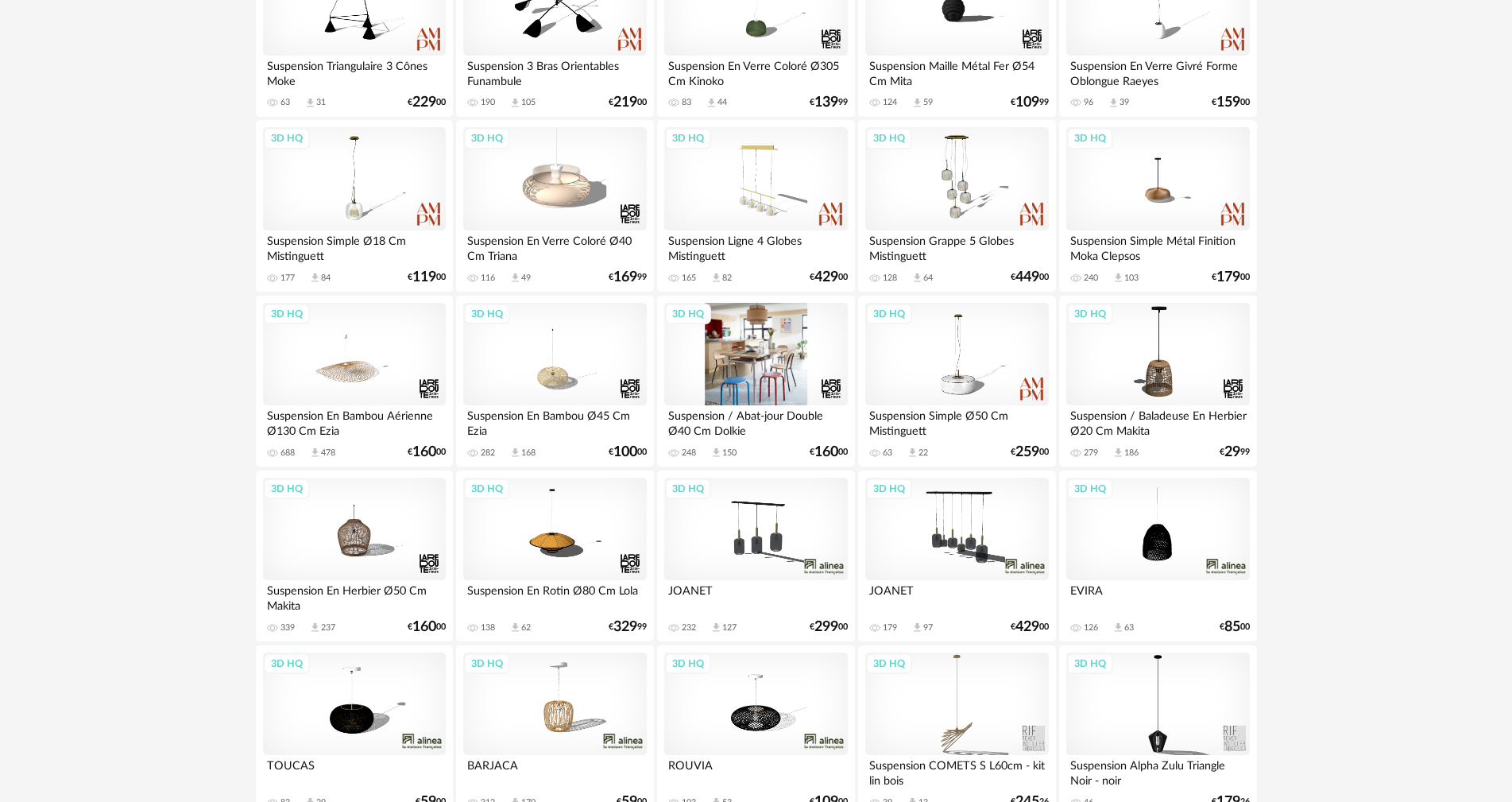
click at [757, 352] on div "3D HQ" at bounding box center [756, 354] width 183 height 103
